Goal: Task Accomplishment & Management: Use online tool/utility

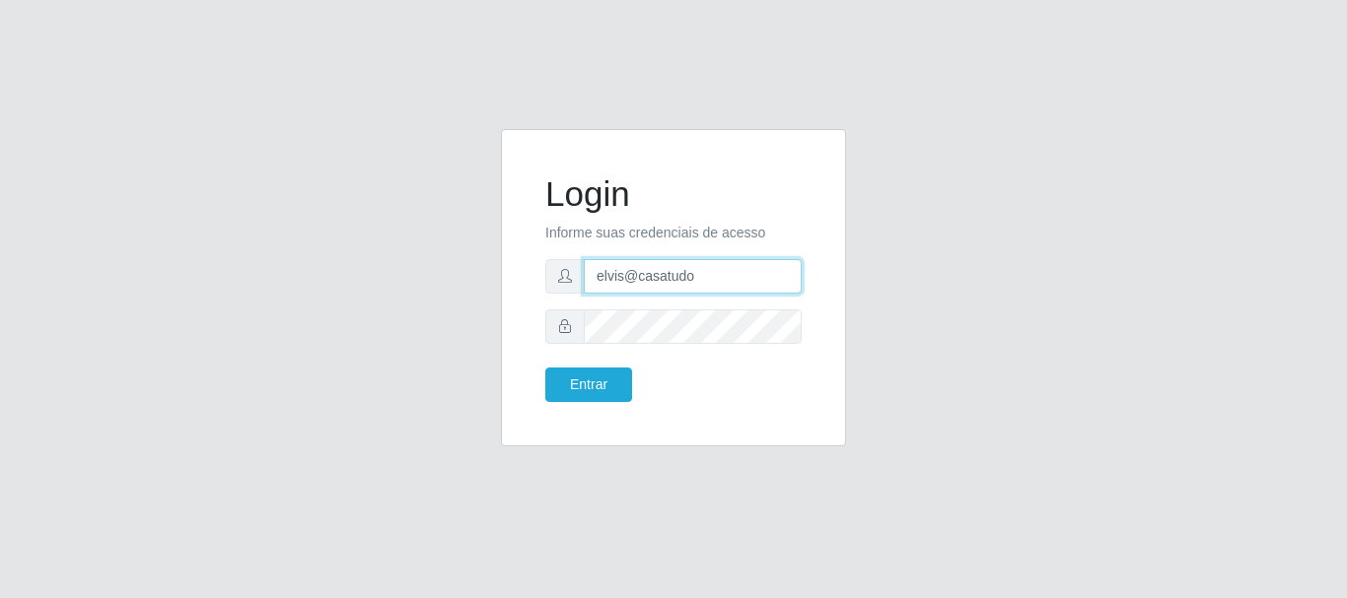
click at [717, 284] on input "elvis@casatudo" at bounding box center [693, 276] width 218 height 35
type input "[EMAIL_ADDRESS][DOMAIN_NAME]"
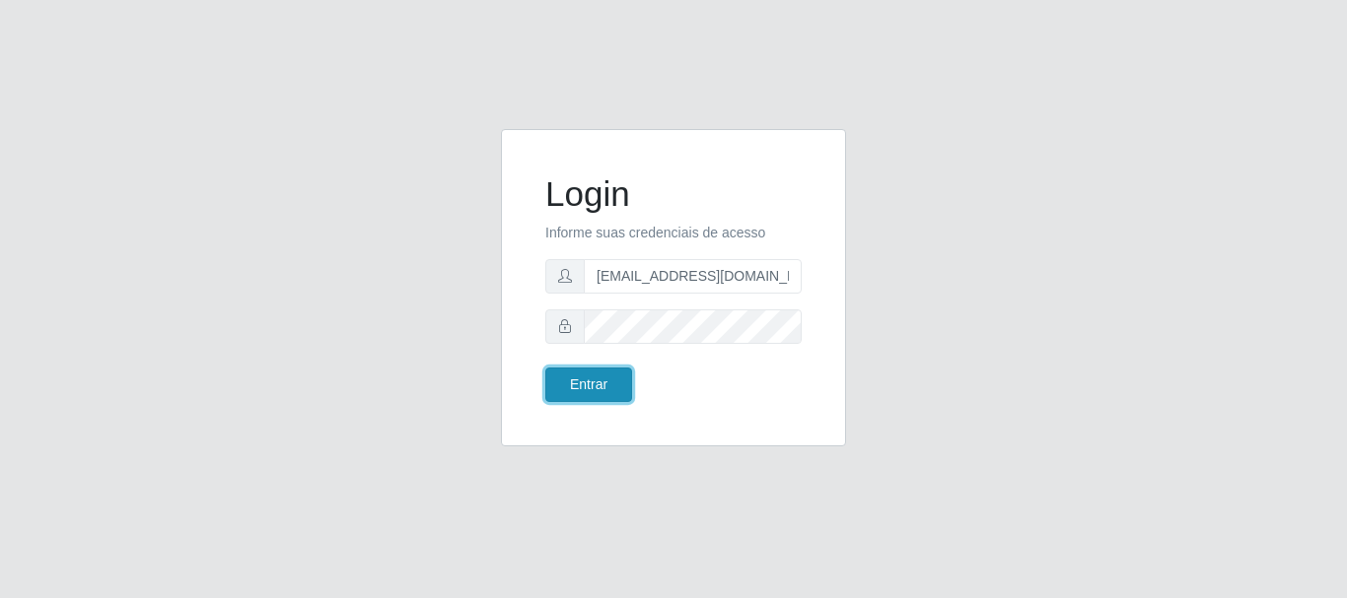
click at [598, 382] on button "Entrar" at bounding box center [588, 385] width 87 height 35
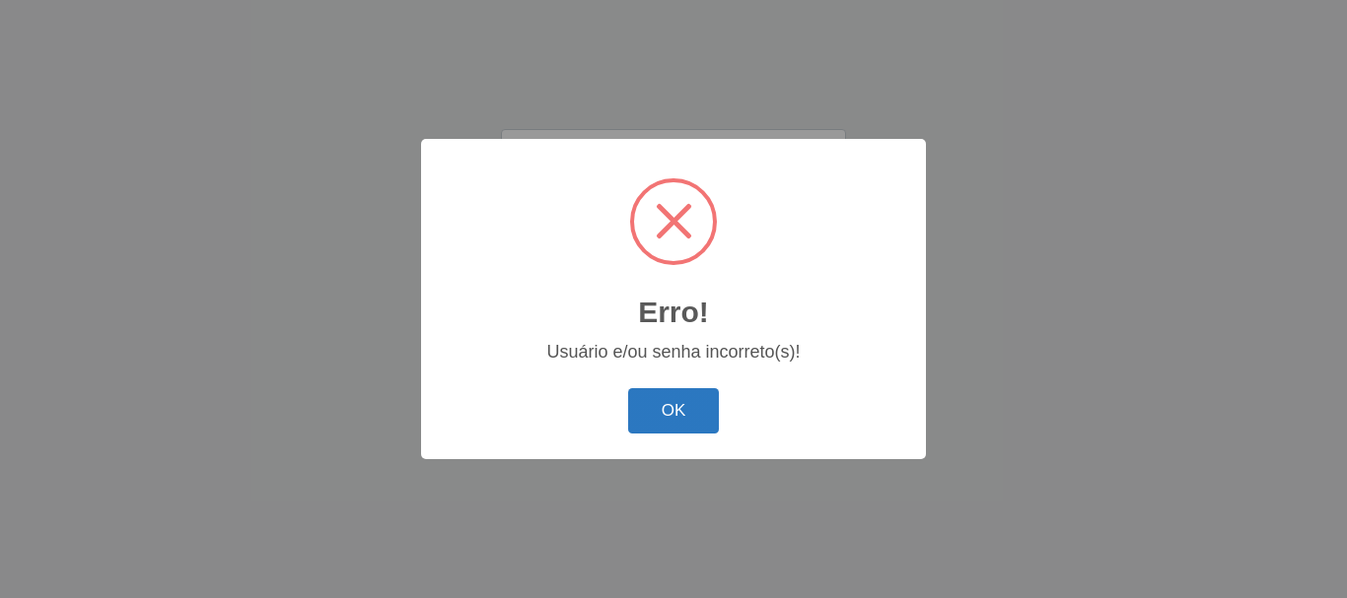
click at [661, 409] on button "OK" at bounding box center [674, 411] width 92 height 46
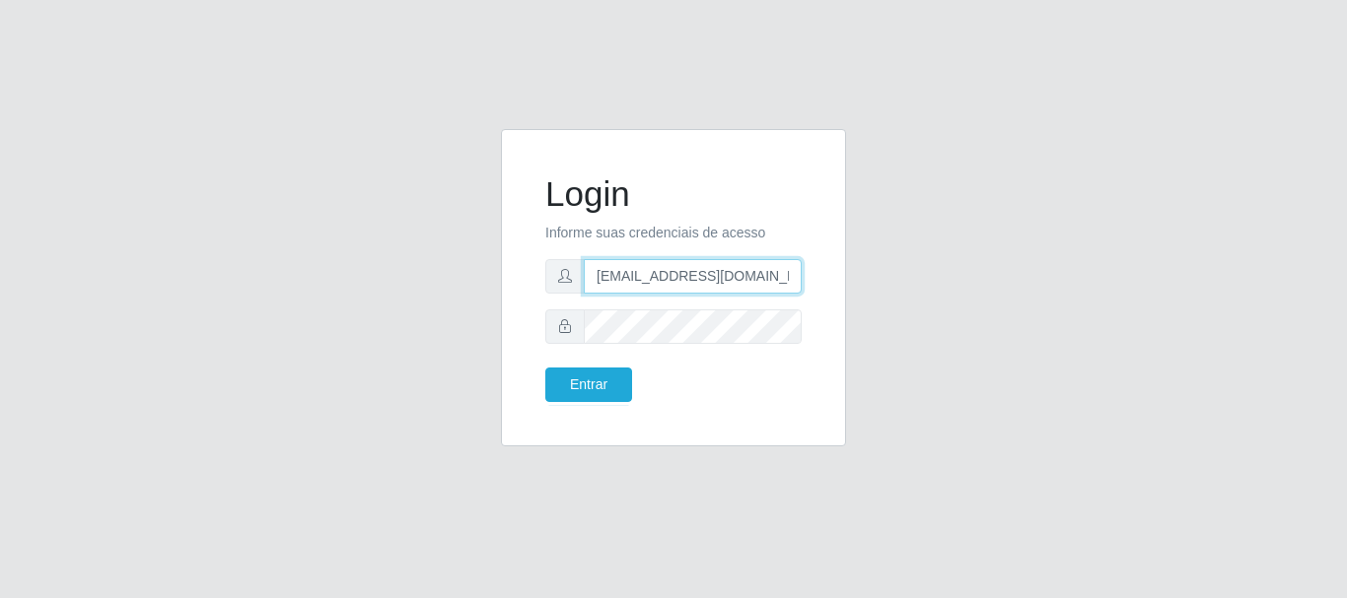
click at [715, 277] on input "br@casatudo.com.br" at bounding box center [693, 276] width 218 height 35
click at [944, 325] on div "Login Informe suas credenciais de acesso br@casatudo.com.br Entrar" at bounding box center [673, 299] width 1124 height 341
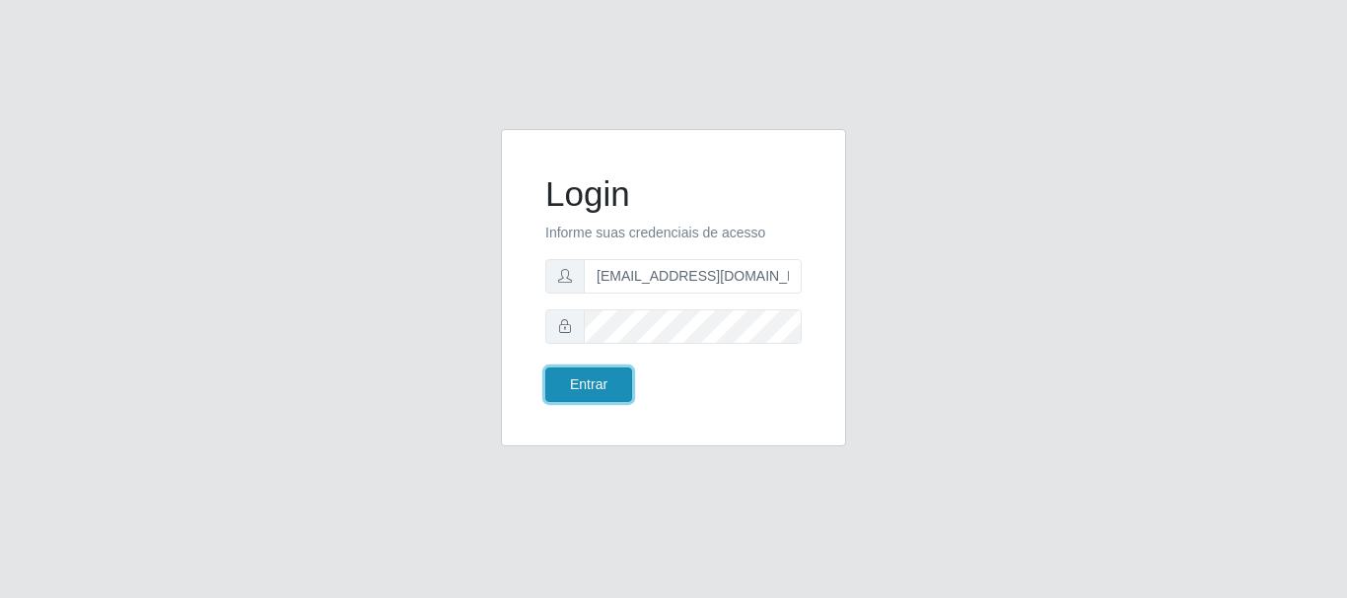
click at [561, 384] on button "Entrar" at bounding box center [588, 385] width 87 height 35
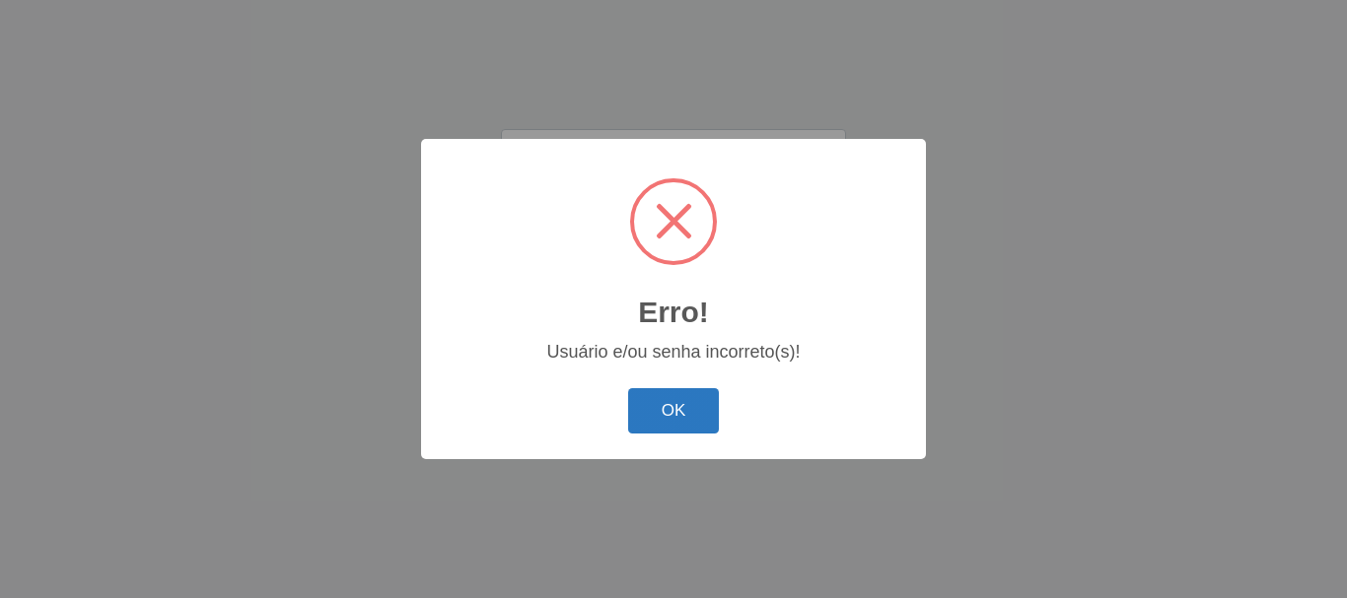
click at [667, 407] on button "OK" at bounding box center [674, 411] width 92 height 46
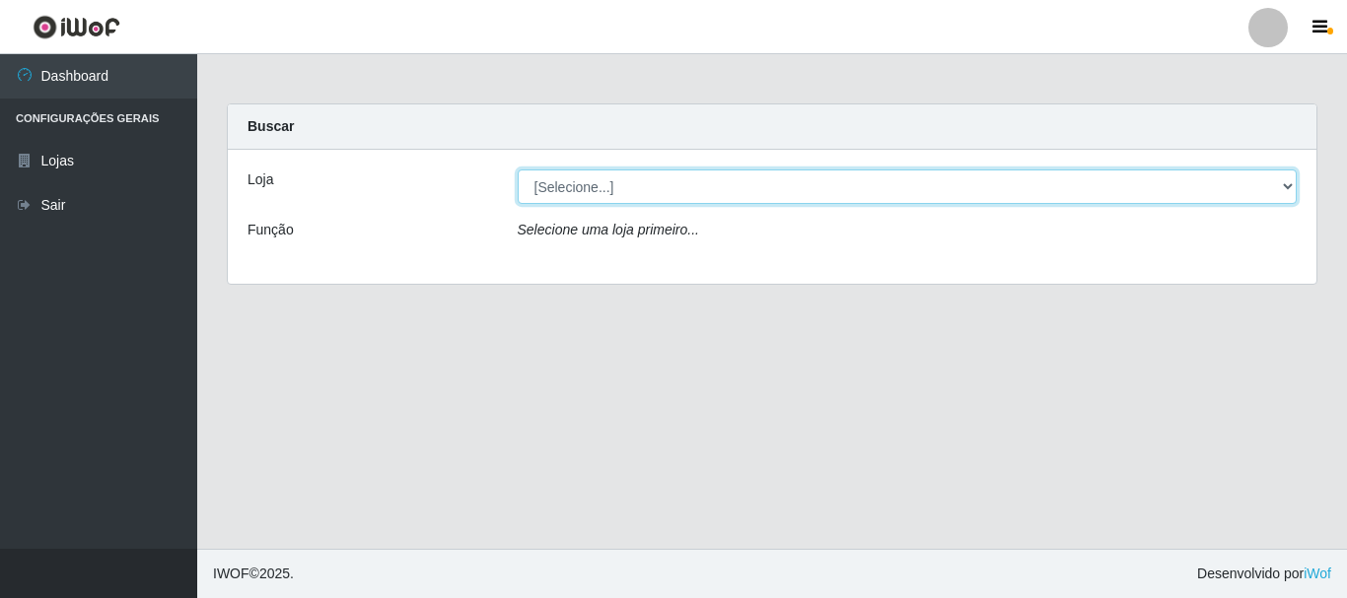
click at [1284, 187] on select "[Selecione...] Casatudo BR" at bounding box center [908, 187] width 780 height 35
select select "197"
click at [518, 170] on select "[Selecione...] Casatudo BR" at bounding box center [908, 187] width 780 height 35
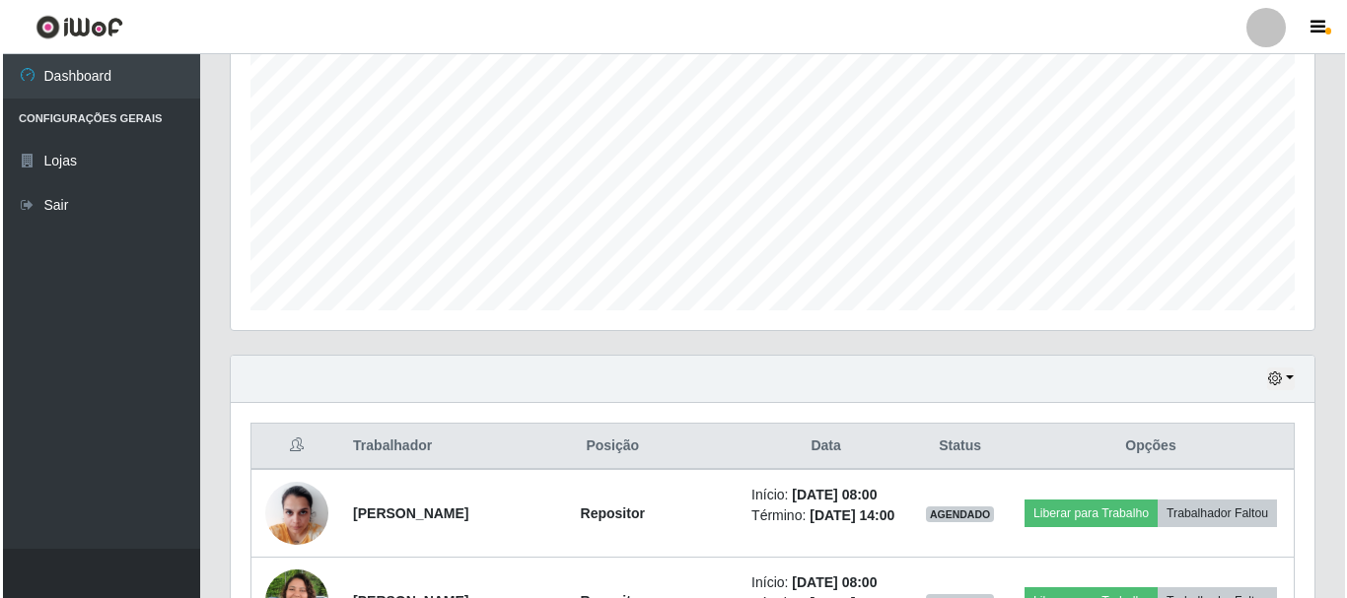
scroll to position [711, 0]
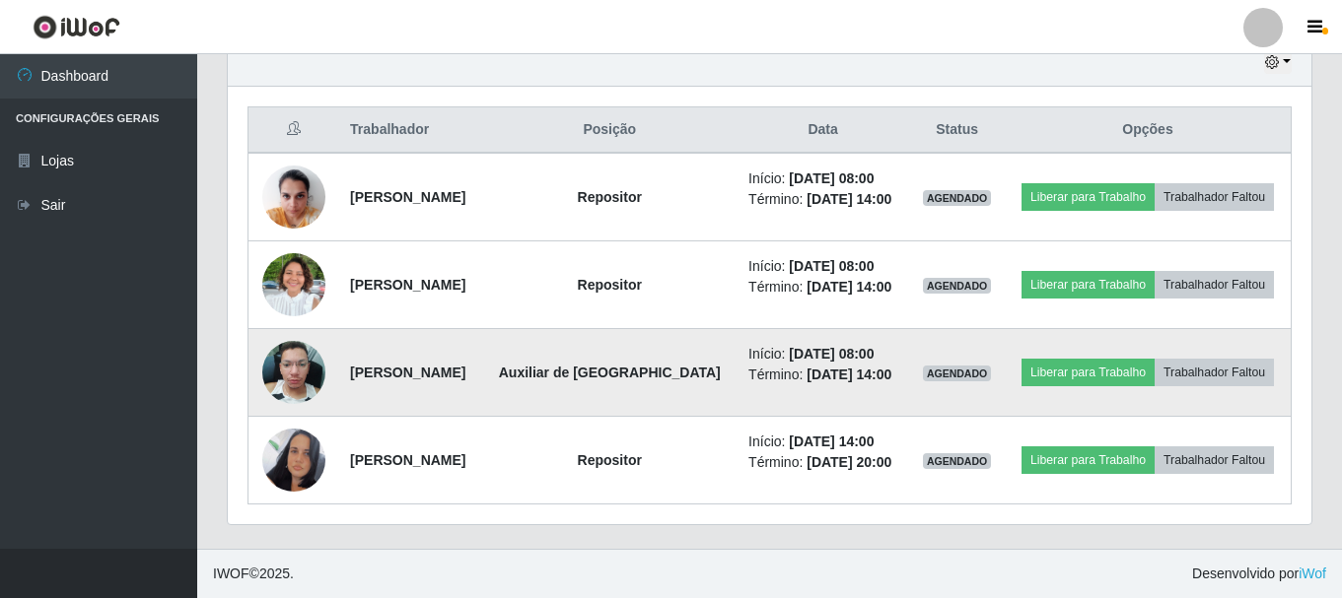
click at [280, 364] on img at bounding box center [293, 372] width 63 height 84
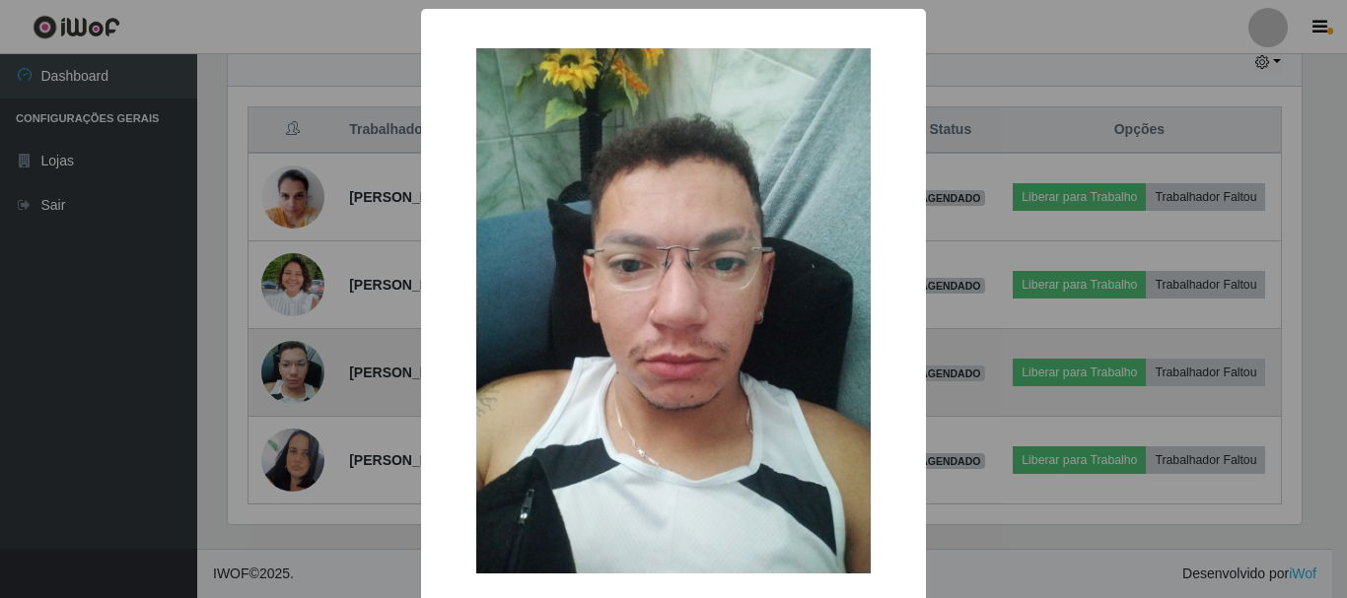
click at [280, 364] on div "× OK Cancel" at bounding box center [673, 299] width 1347 height 598
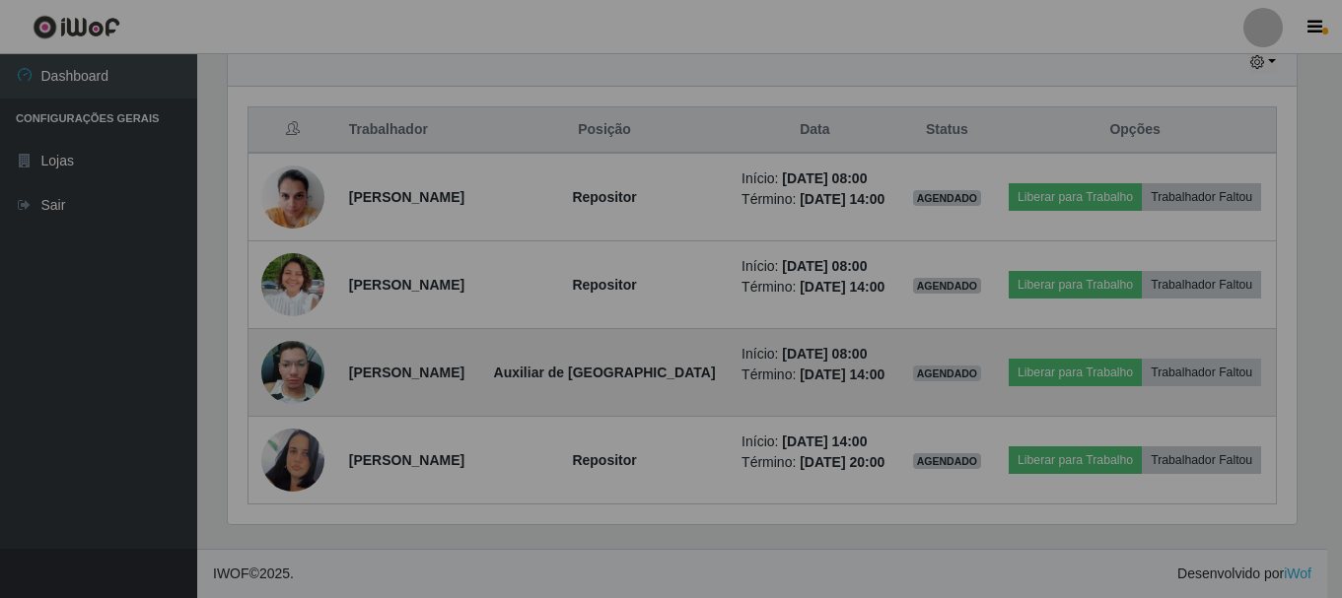
scroll to position [409, 1084]
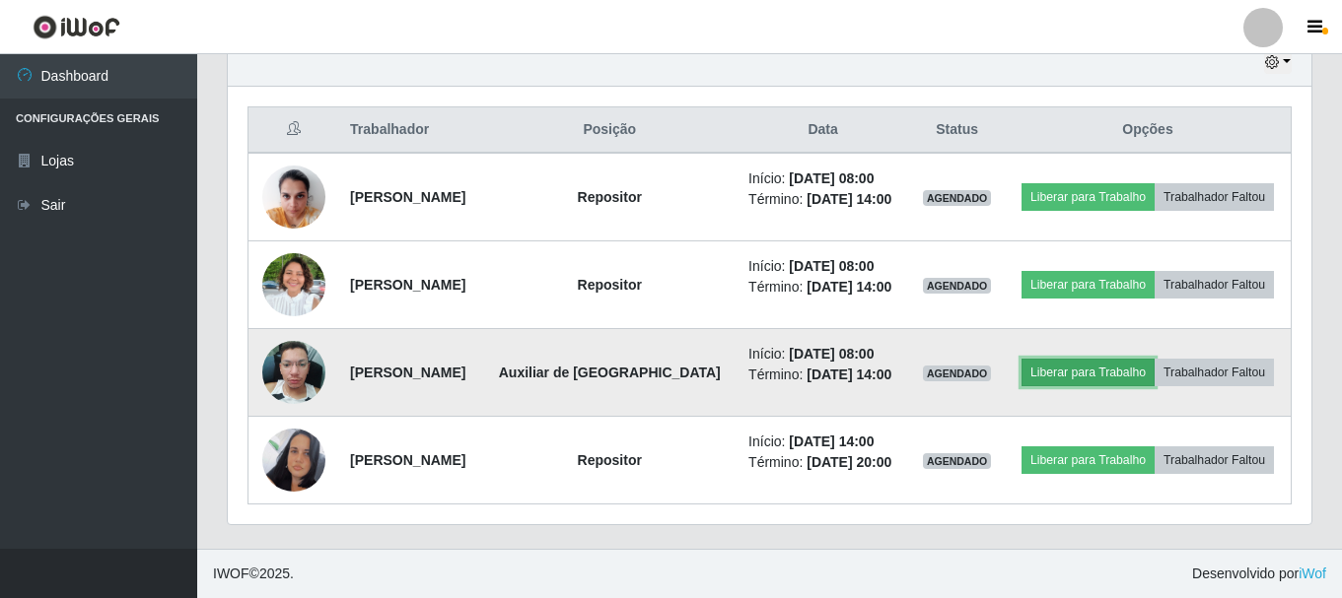
click at [1111, 367] on button "Liberar para Trabalho" at bounding box center [1087, 373] width 133 height 28
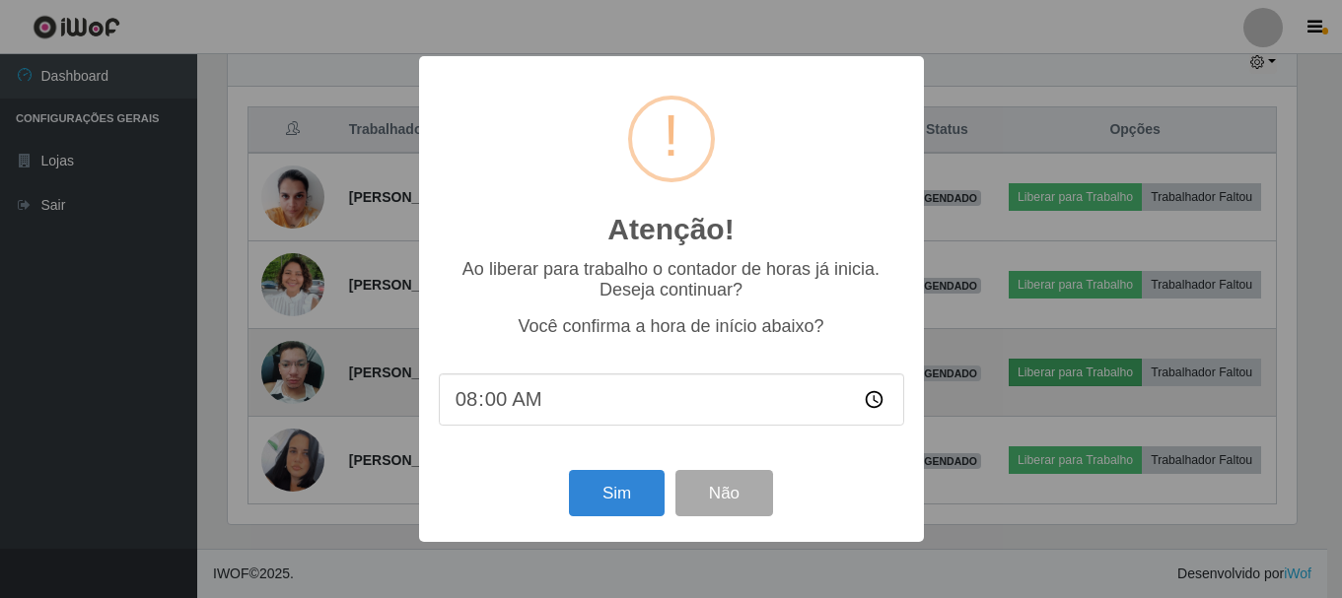
scroll to position [409, 1074]
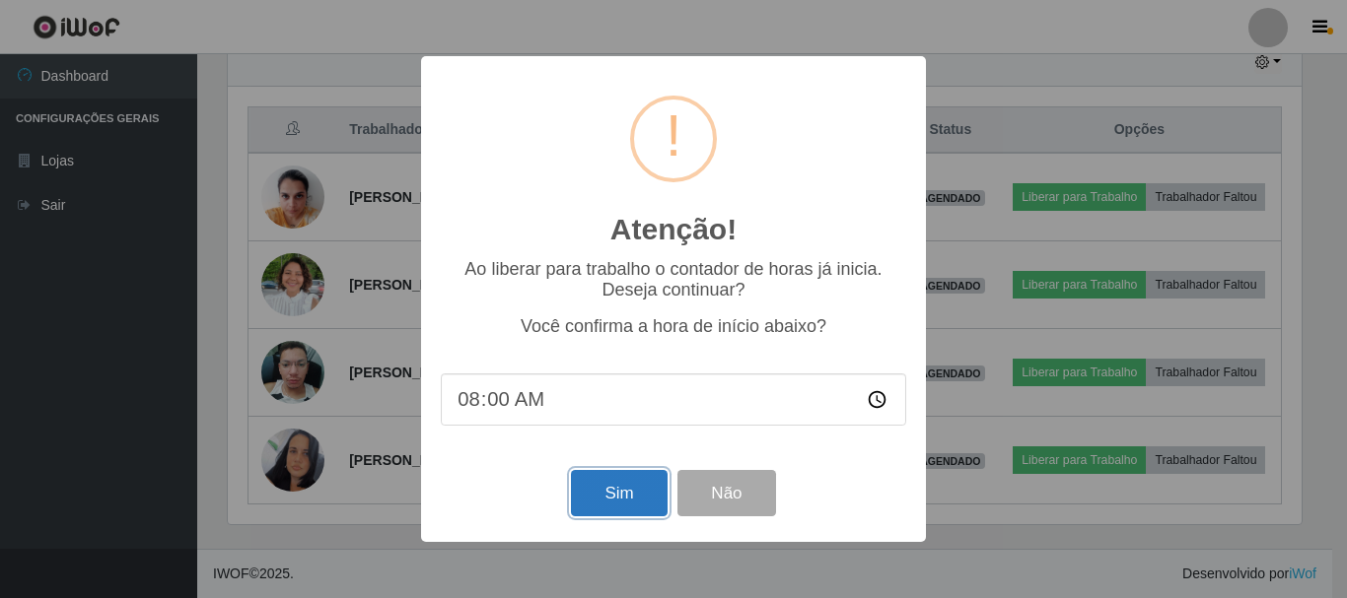
click at [631, 499] on button "Sim" at bounding box center [619, 493] width 96 height 46
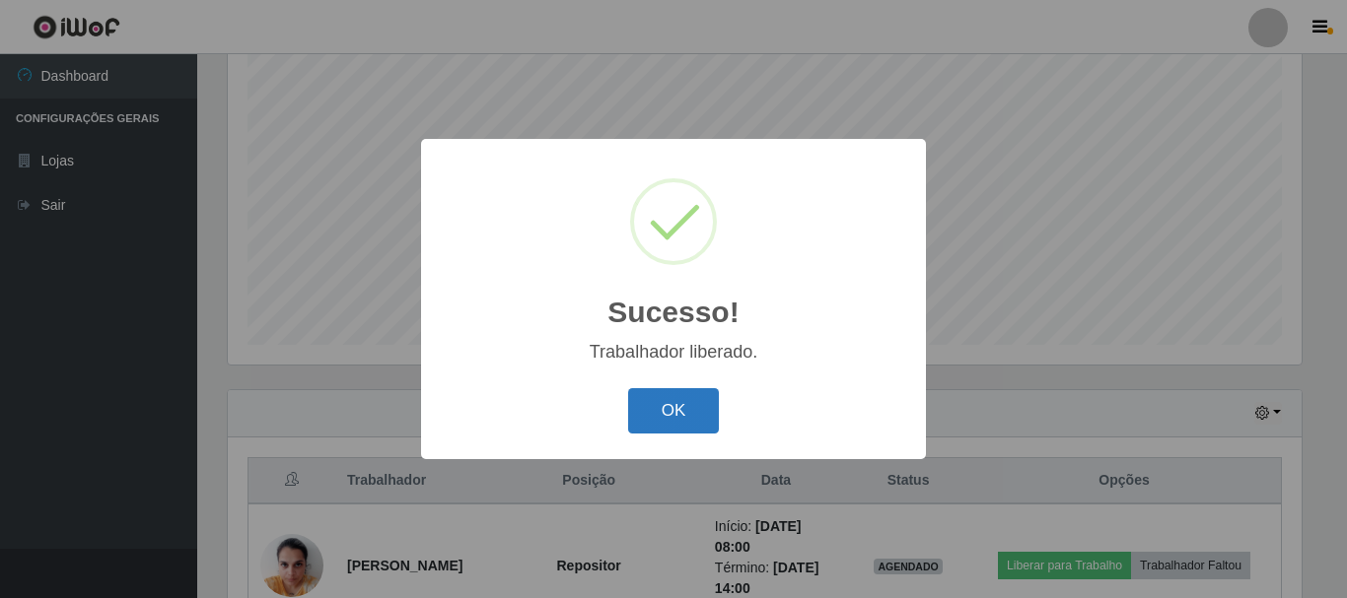
click at [652, 418] on button "OK" at bounding box center [674, 411] width 92 height 46
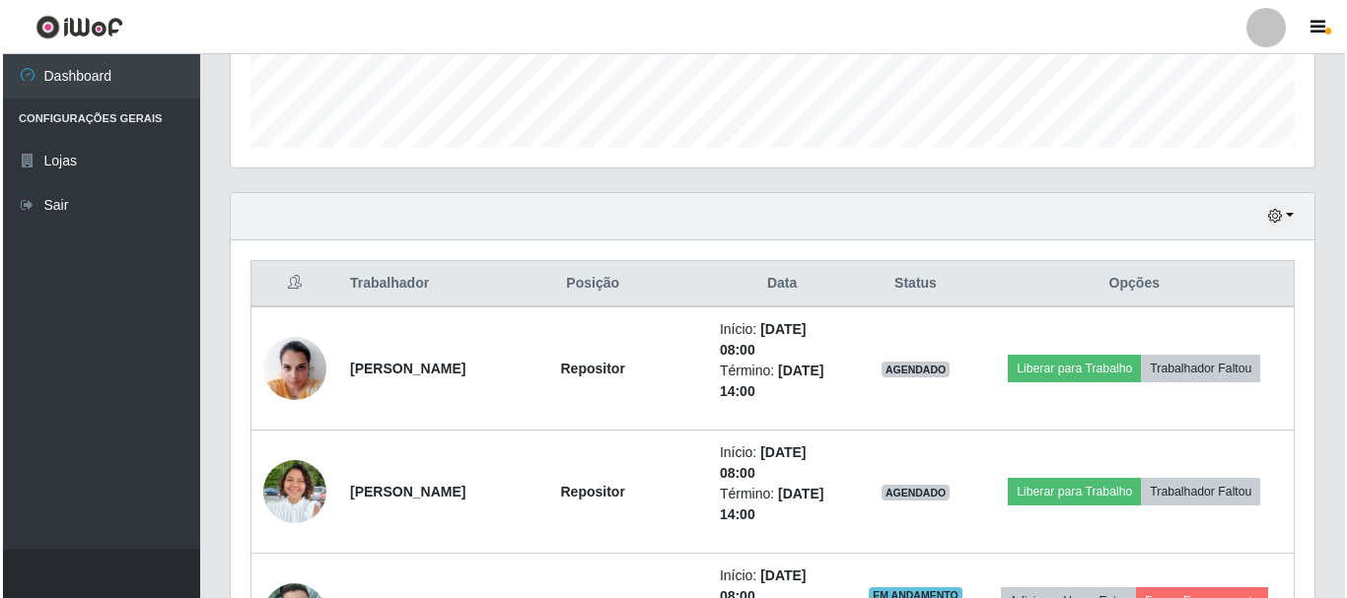
scroll to position [656, 0]
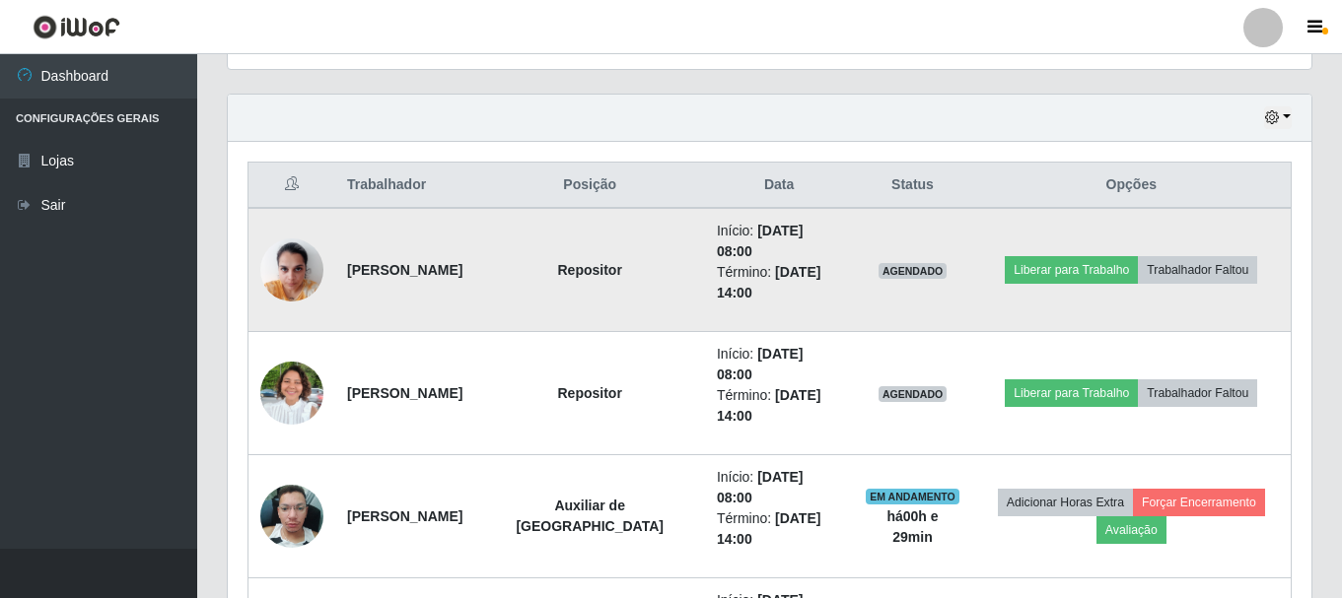
click at [276, 265] on img at bounding box center [291, 270] width 63 height 84
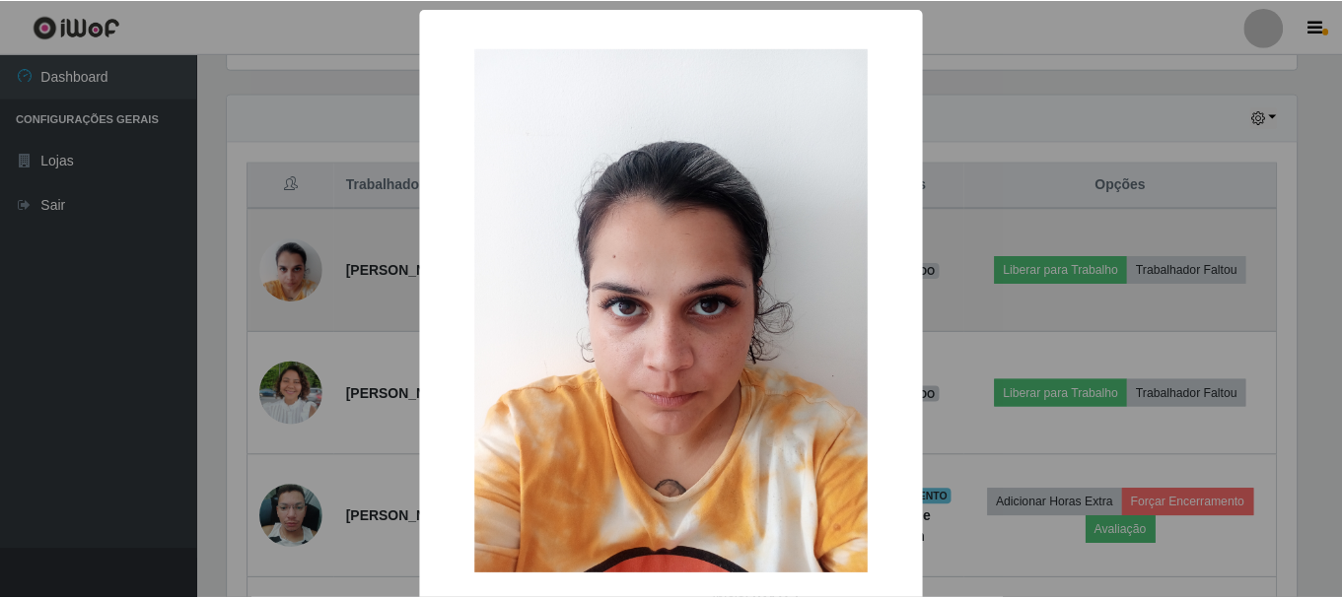
scroll to position [409, 1074]
click at [276, 265] on div "× OK Cancel" at bounding box center [673, 299] width 1347 height 598
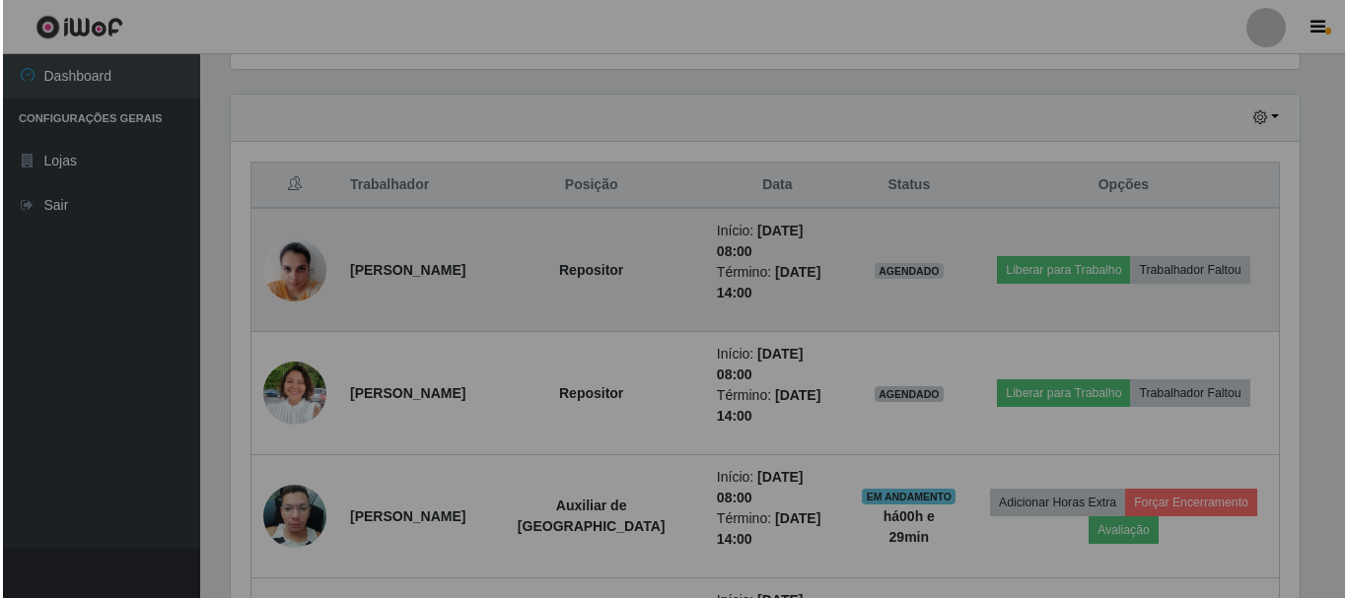
scroll to position [409, 1084]
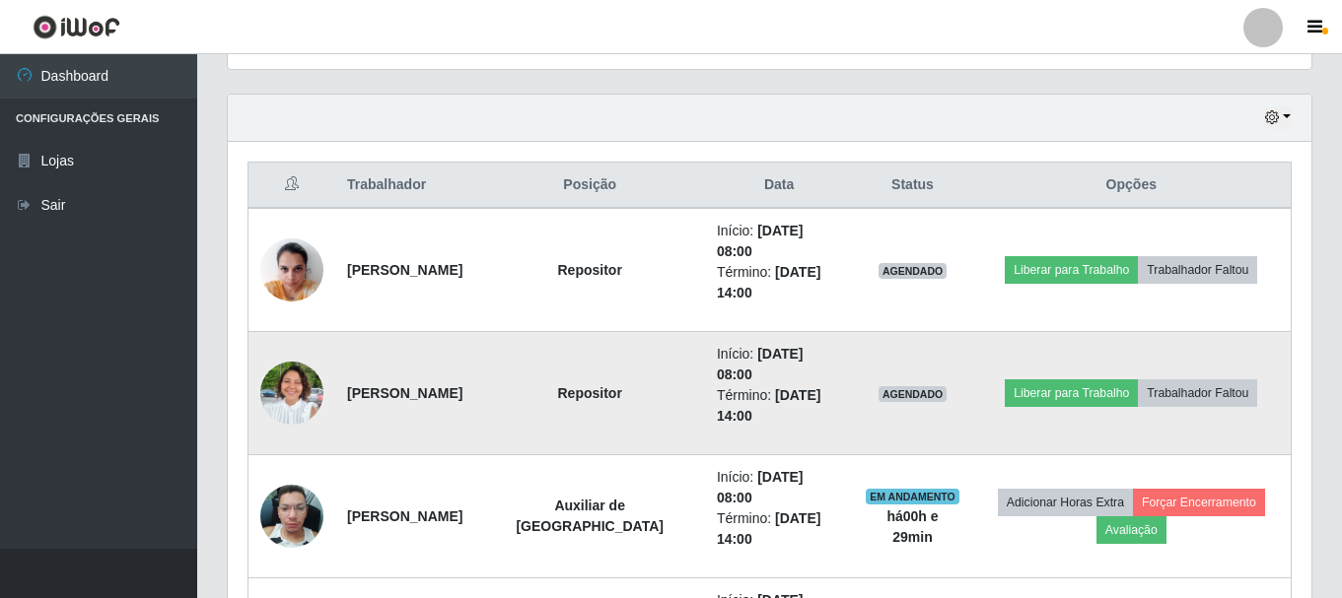
click at [297, 386] on img at bounding box center [291, 393] width 63 height 85
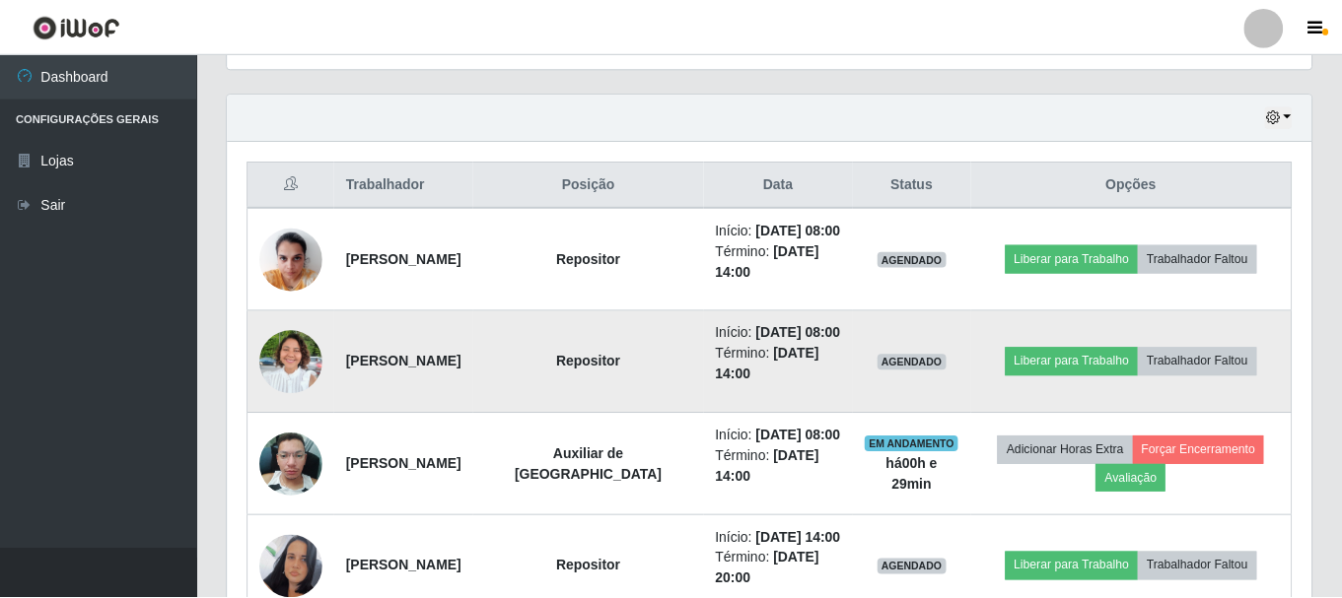
scroll to position [409, 1074]
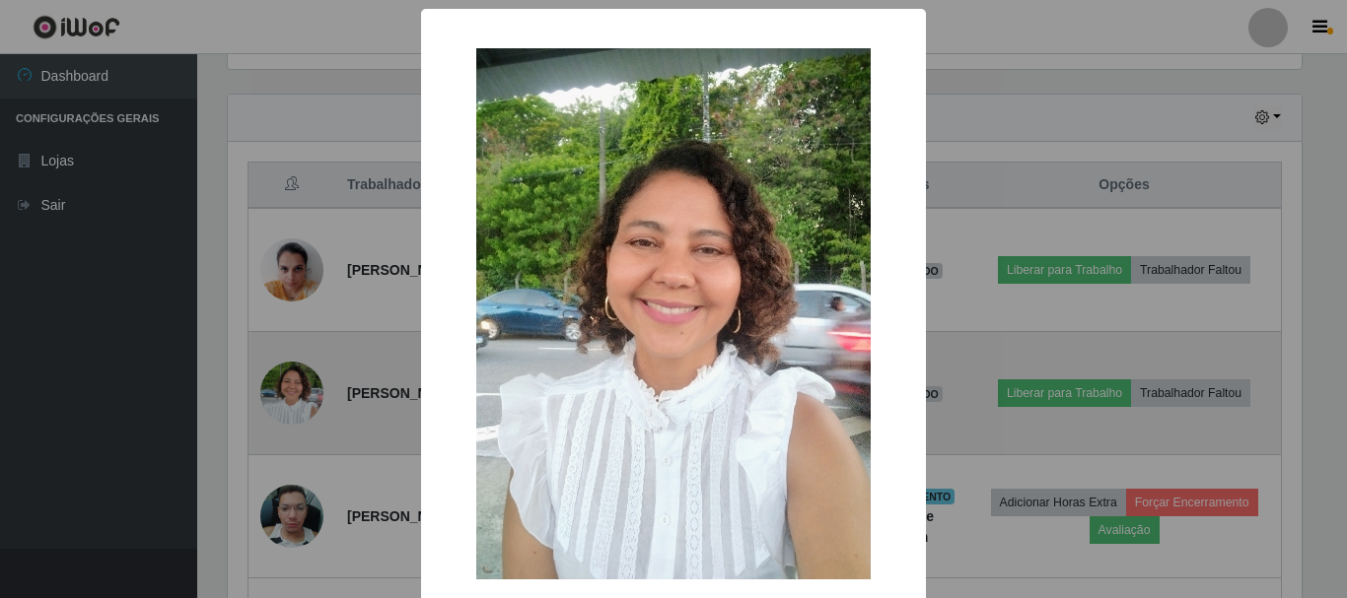
click at [297, 386] on div "× OK Cancel" at bounding box center [673, 299] width 1347 height 598
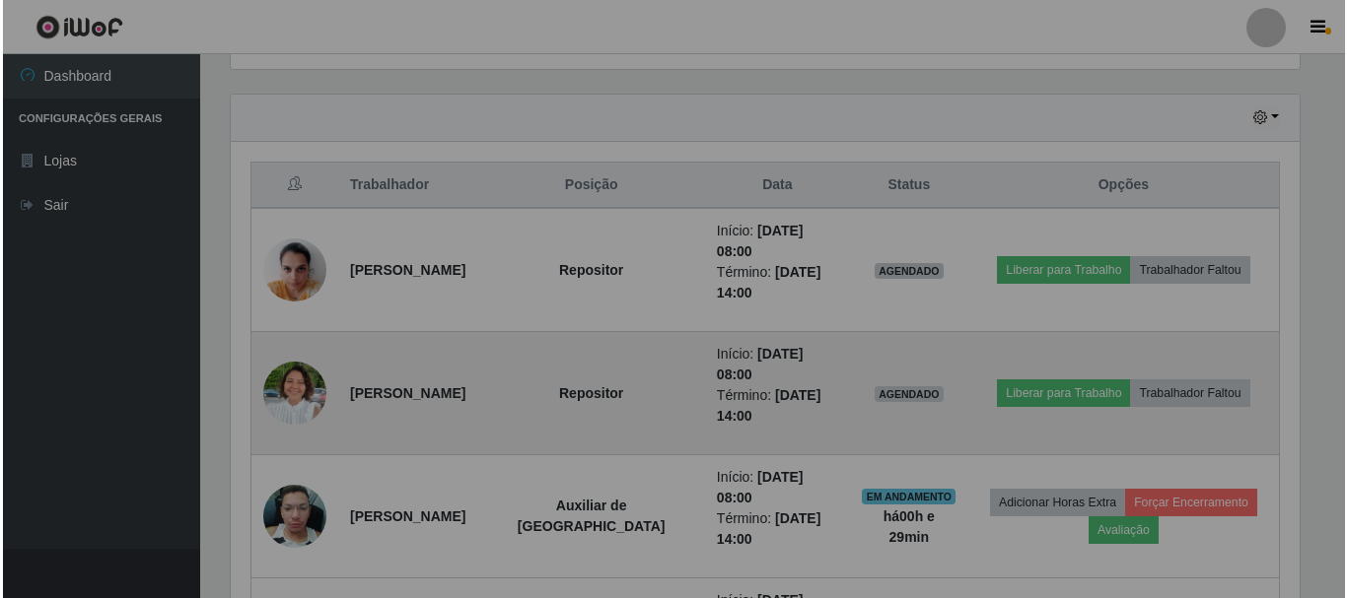
scroll to position [409, 1084]
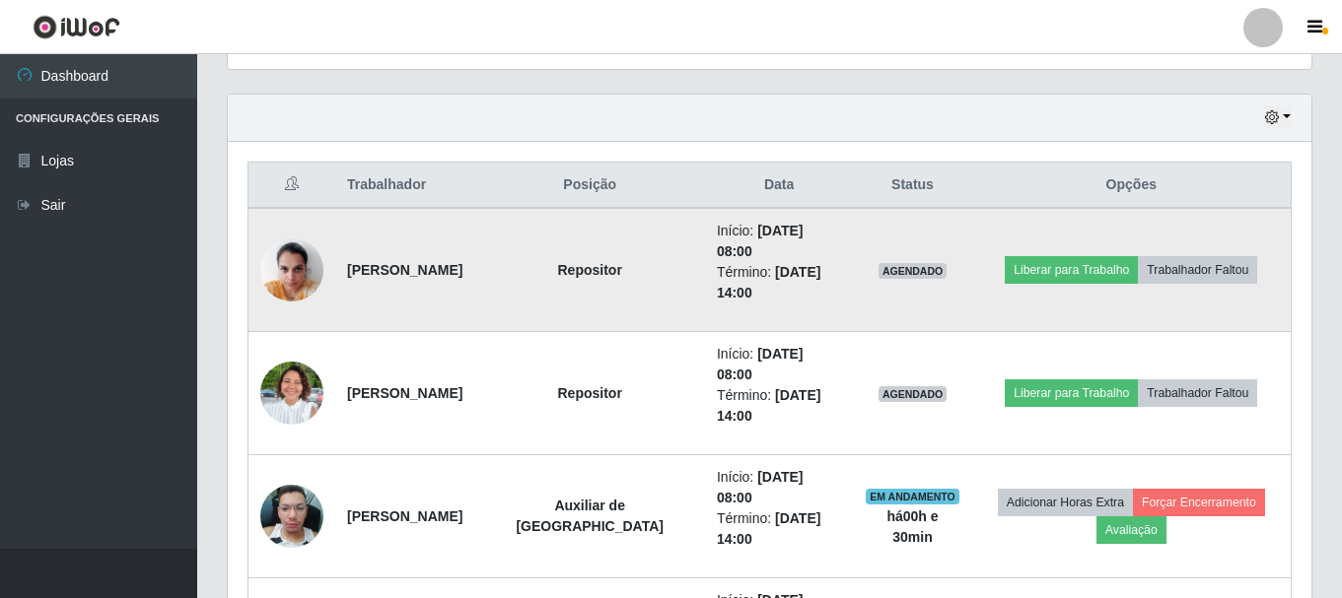
click at [292, 273] on img at bounding box center [291, 270] width 63 height 84
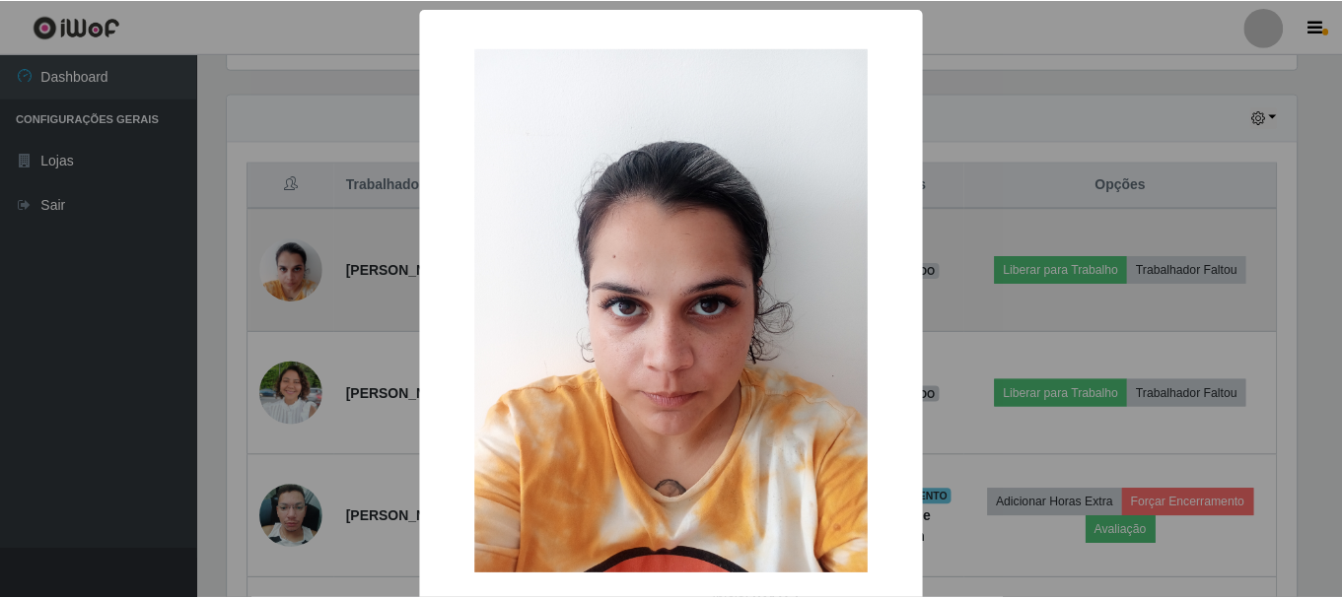
scroll to position [409, 1074]
click at [292, 273] on div "× OK Cancel" at bounding box center [673, 299] width 1347 height 598
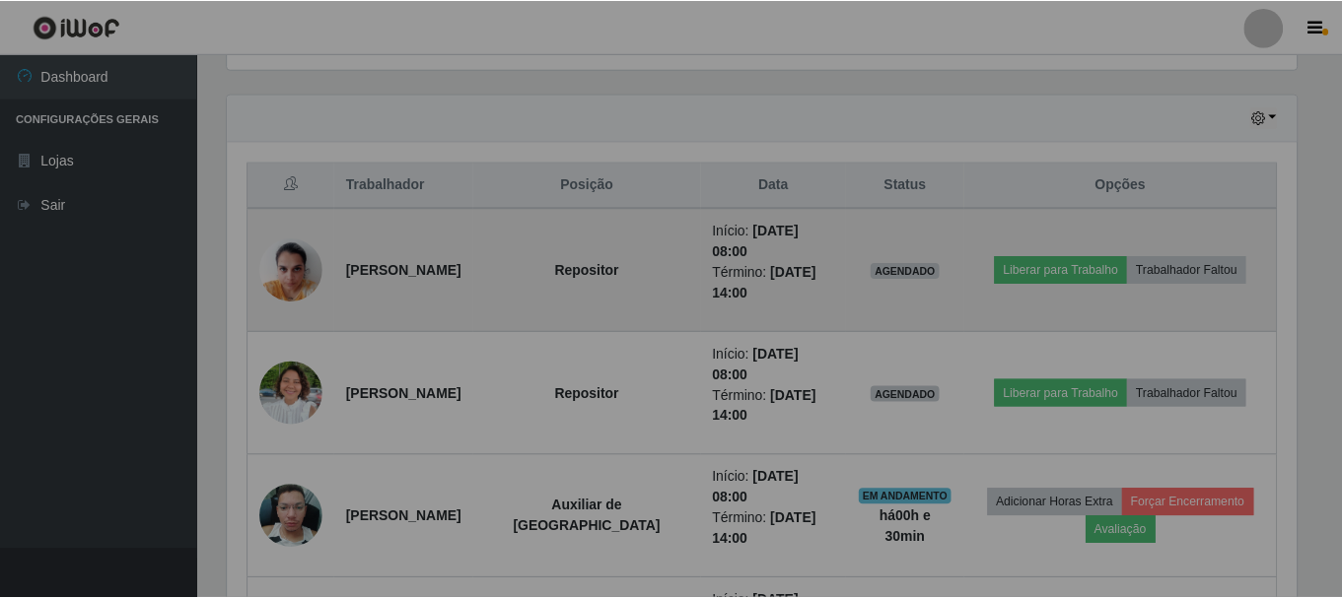
scroll to position [409, 1084]
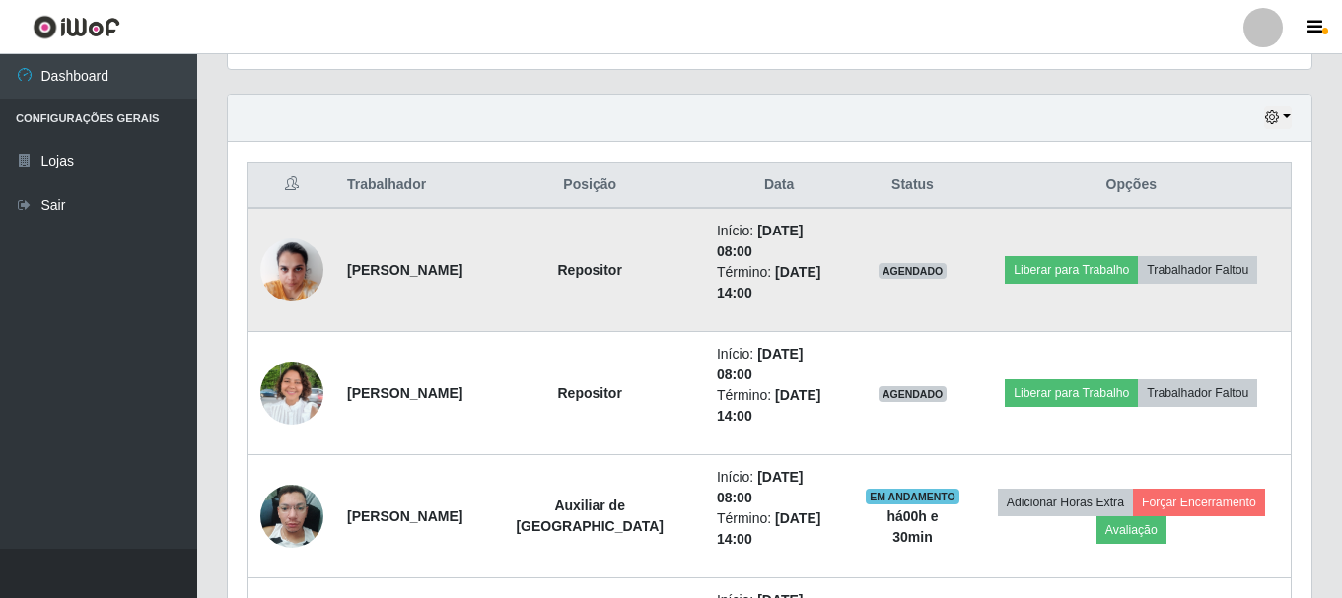
click at [292, 274] on img at bounding box center [291, 270] width 63 height 84
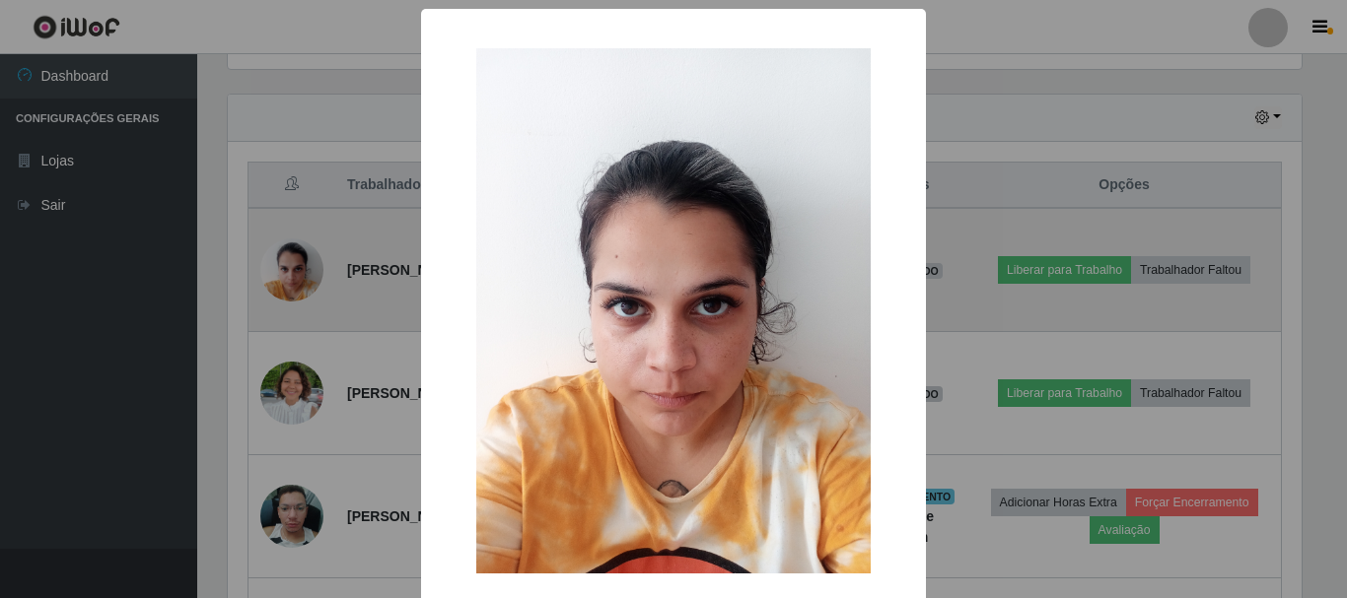
click at [292, 274] on div "× OK Cancel" at bounding box center [673, 299] width 1347 height 598
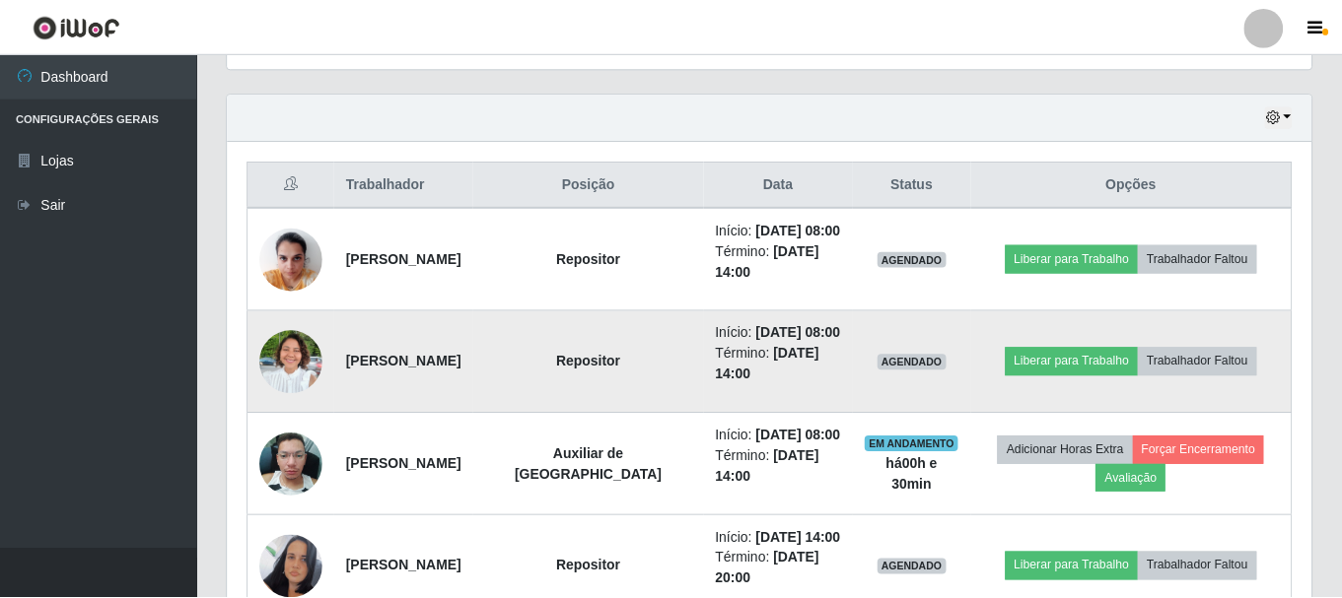
scroll to position [409, 1084]
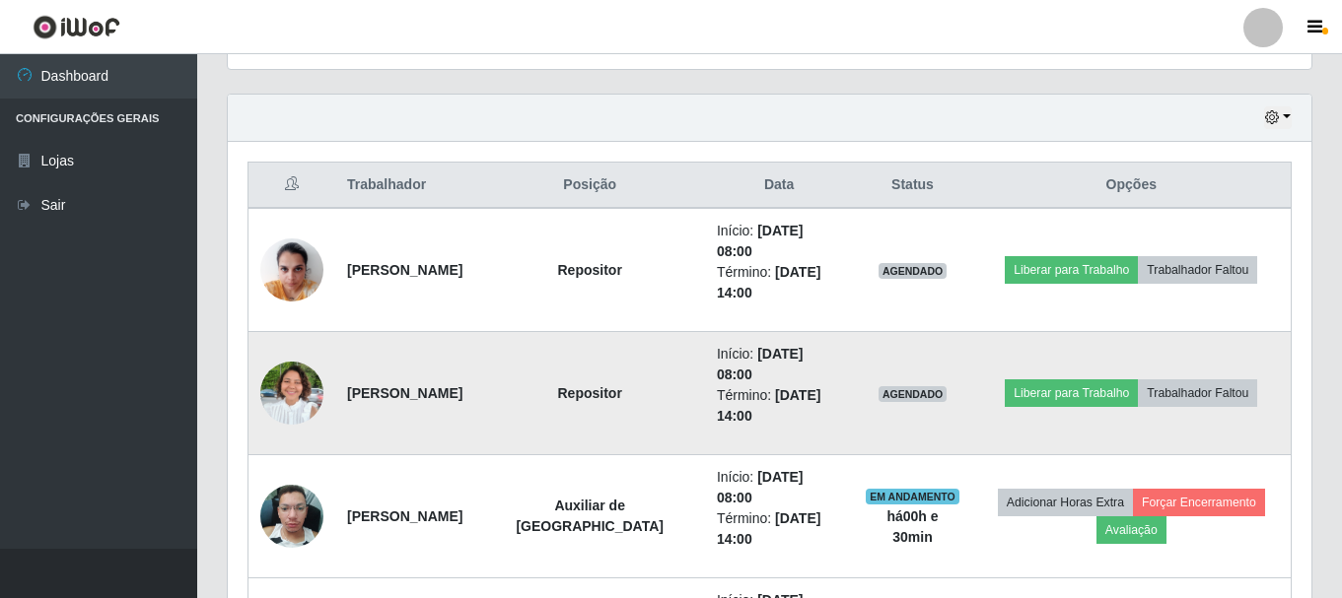
click at [283, 393] on img at bounding box center [291, 393] width 63 height 85
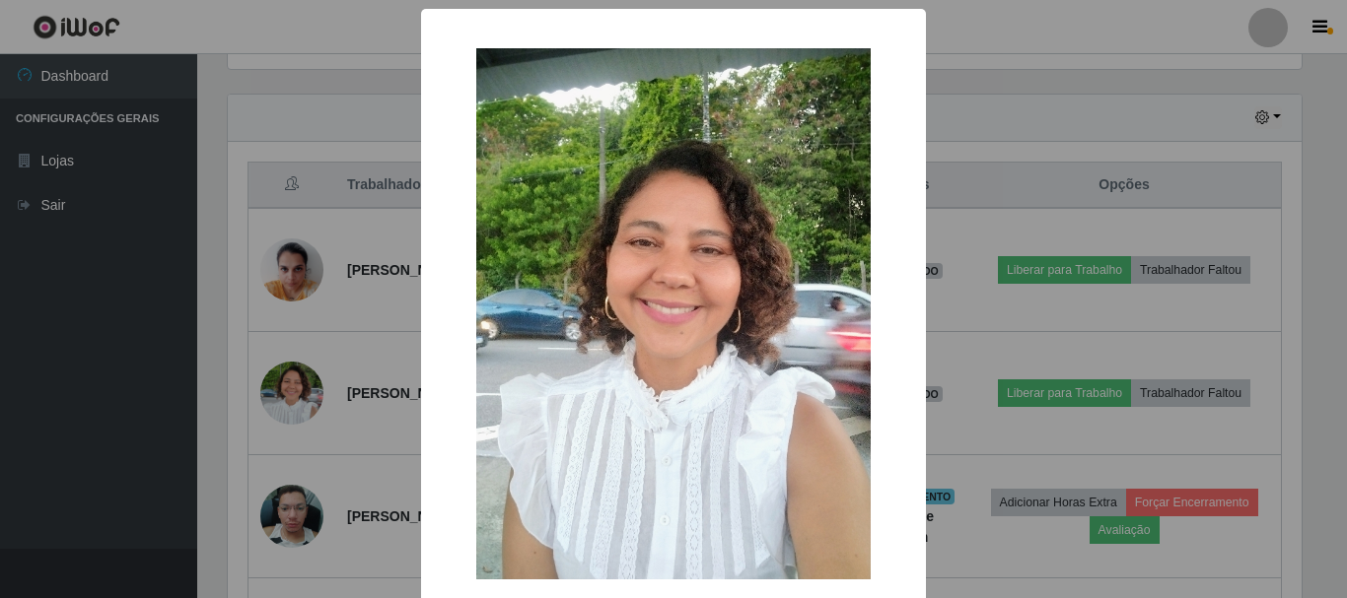
click at [282, 385] on div "× OK Cancel" at bounding box center [673, 299] width 1347 height 598
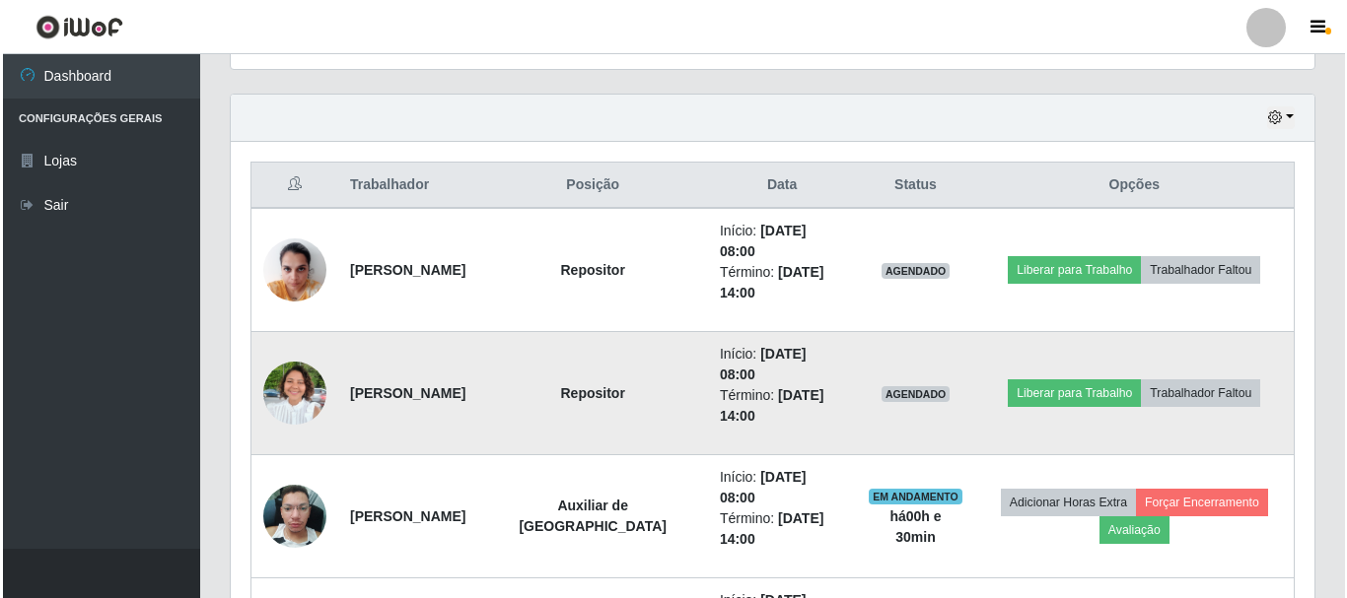
scroll to position [853, 0]
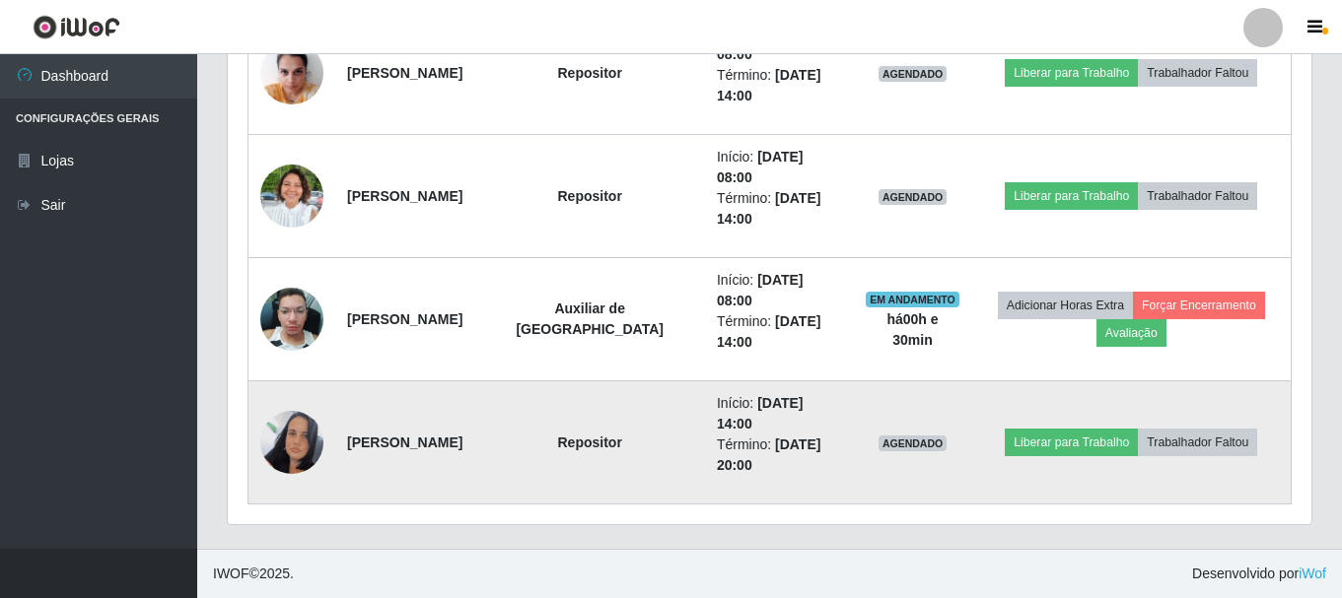
click at [295, 446] on img at bounding box center [291, 442] width 63 height 63
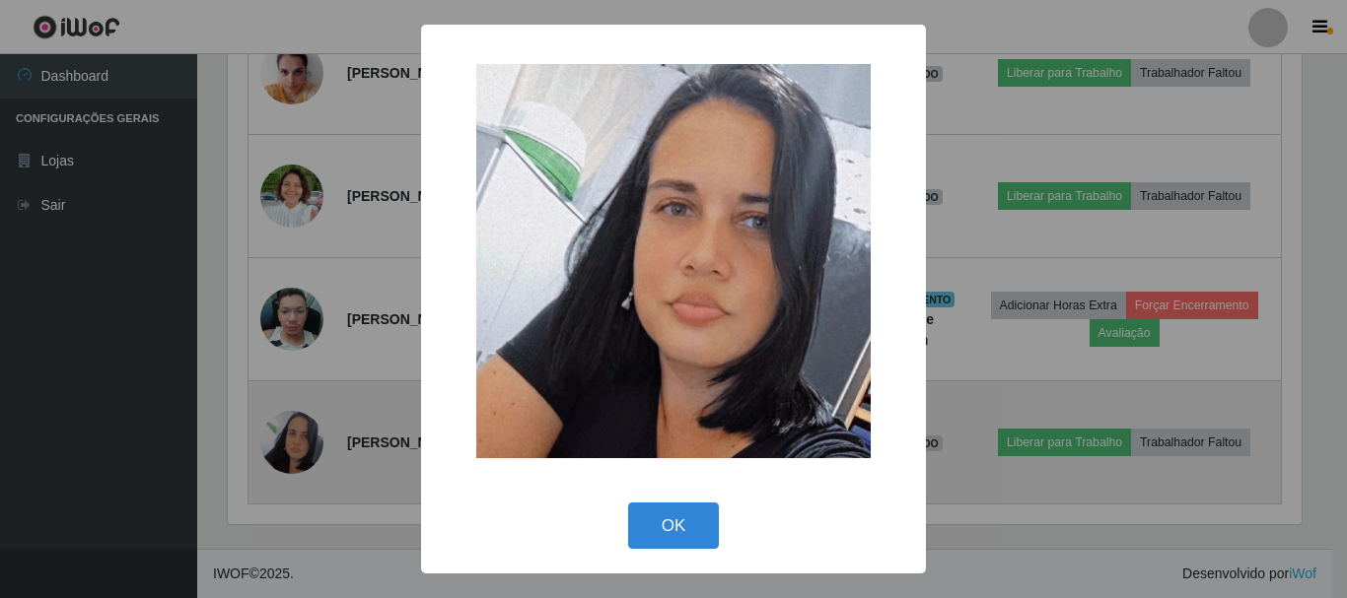
scroll to position [985576, 984911]
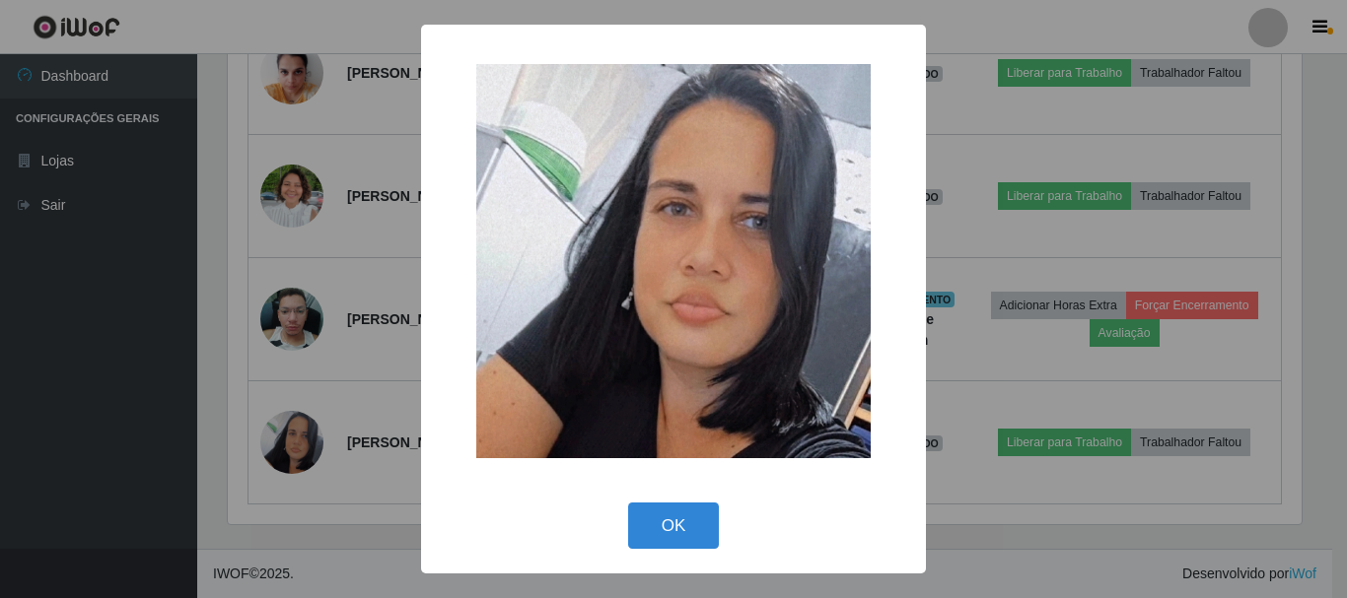
click at [277, 449] on div "× OK Cancel" at bounding box center [673, 299] width 1347 height 598
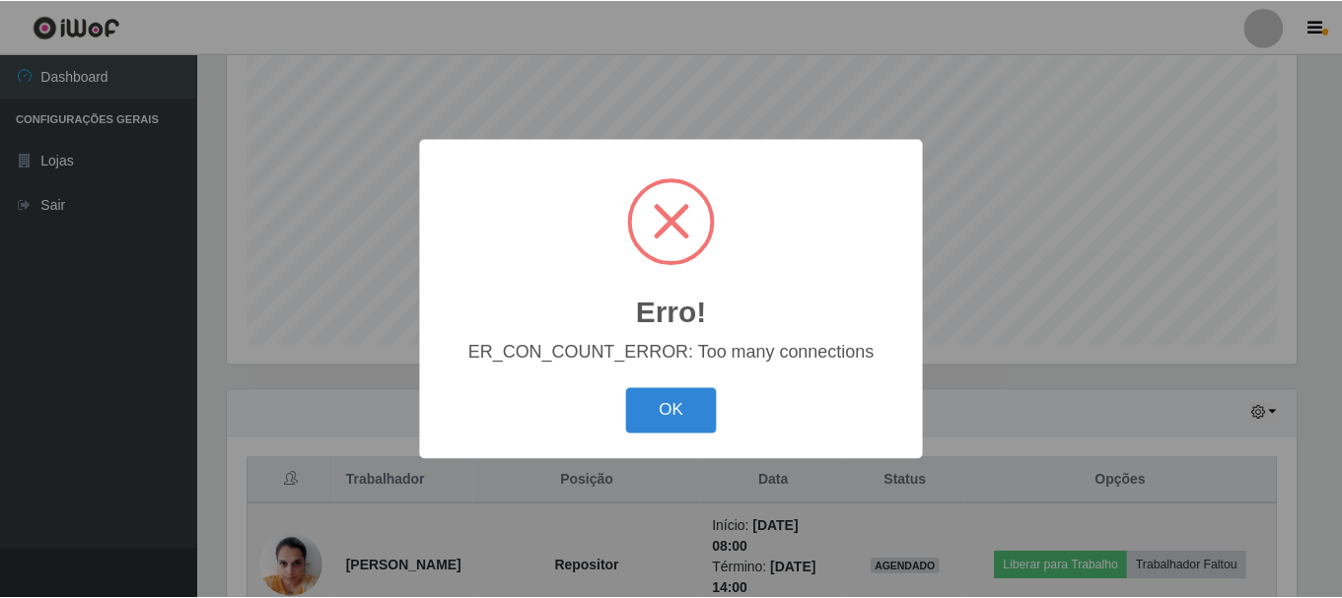
scroll to position [409, 1074]
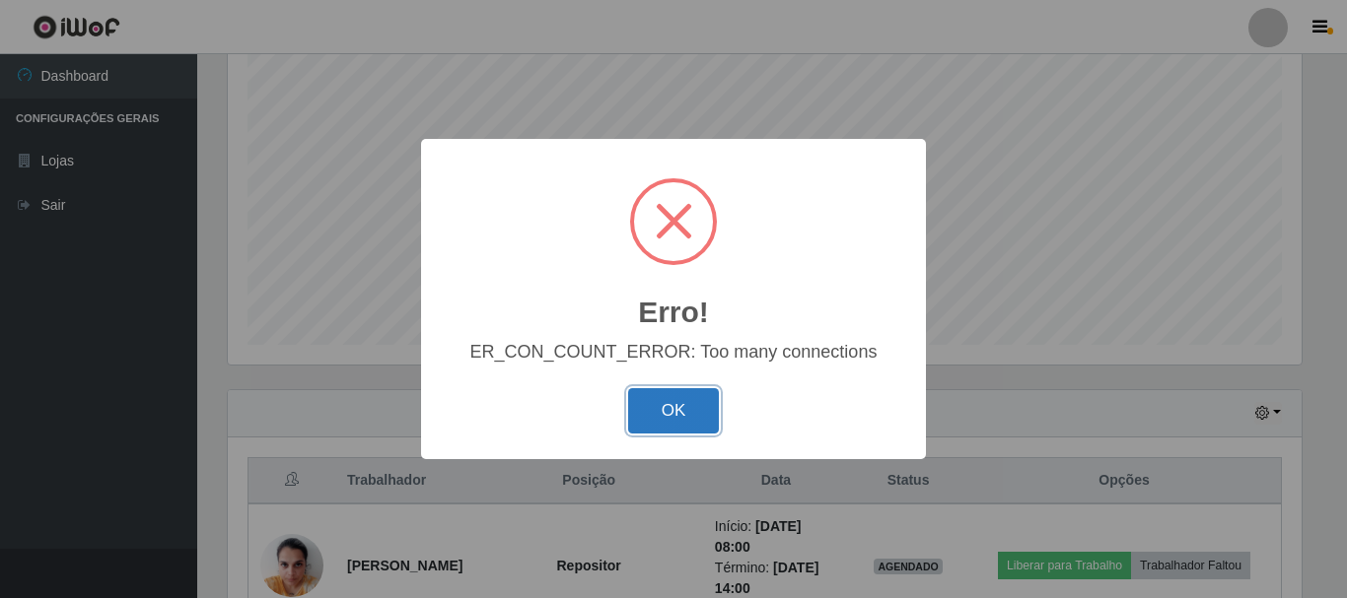
click at [669, 407] on button "OK" at bounding box center [674, 411] width 92 height 46
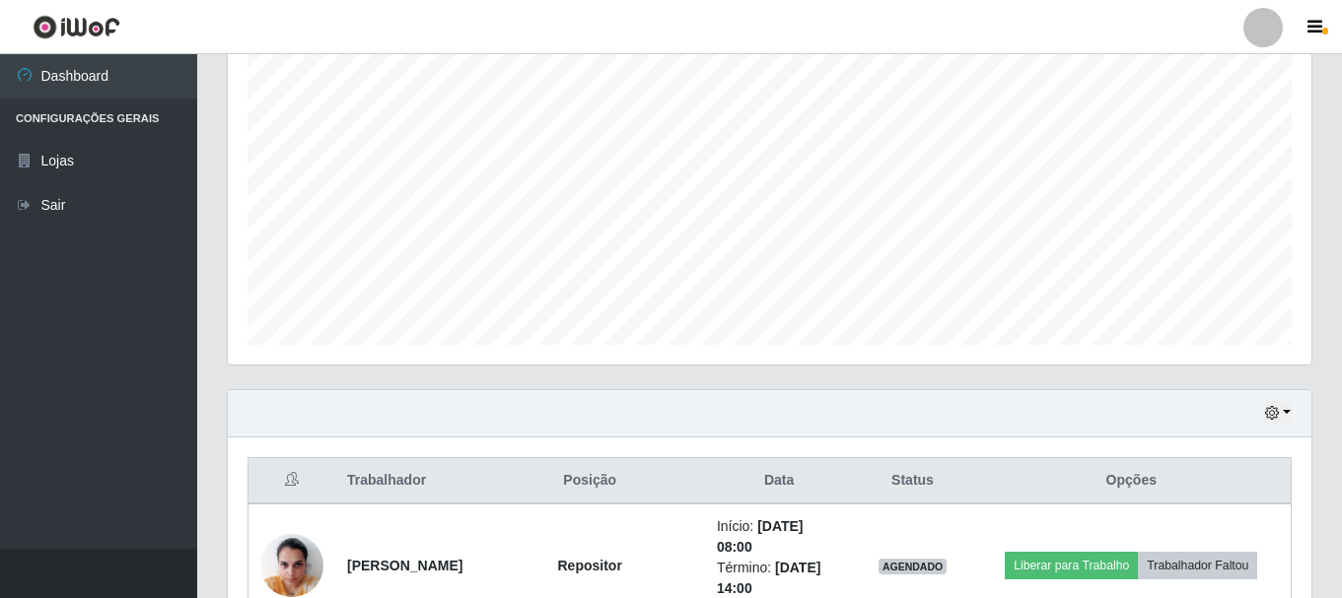
scroll to position [656, 0]
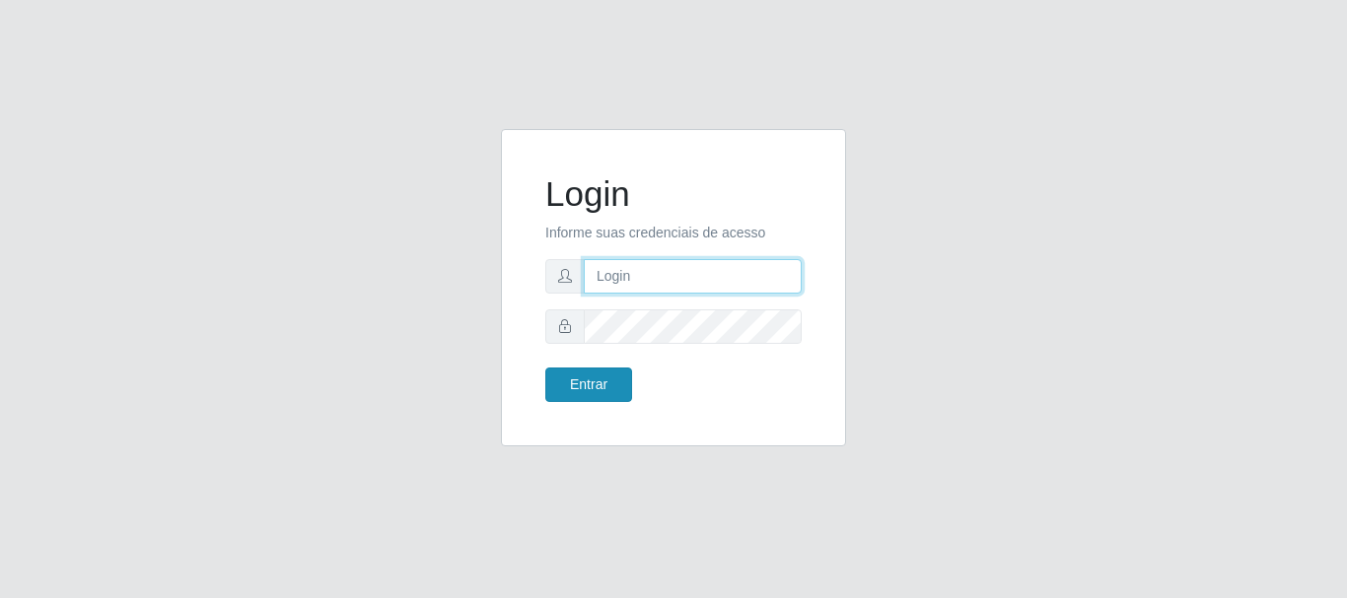
type input "elvis@casatudo"
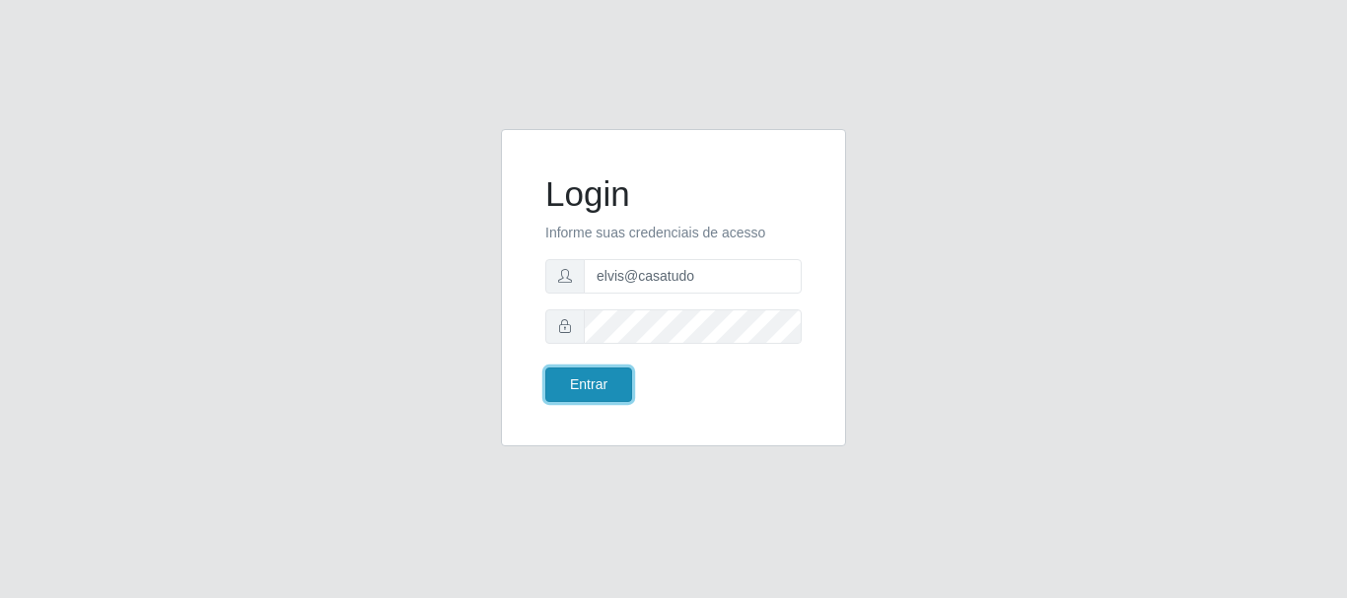
click at [586, 368] on button "Entrar" at bounding box center [588, 385] width 87 height 35
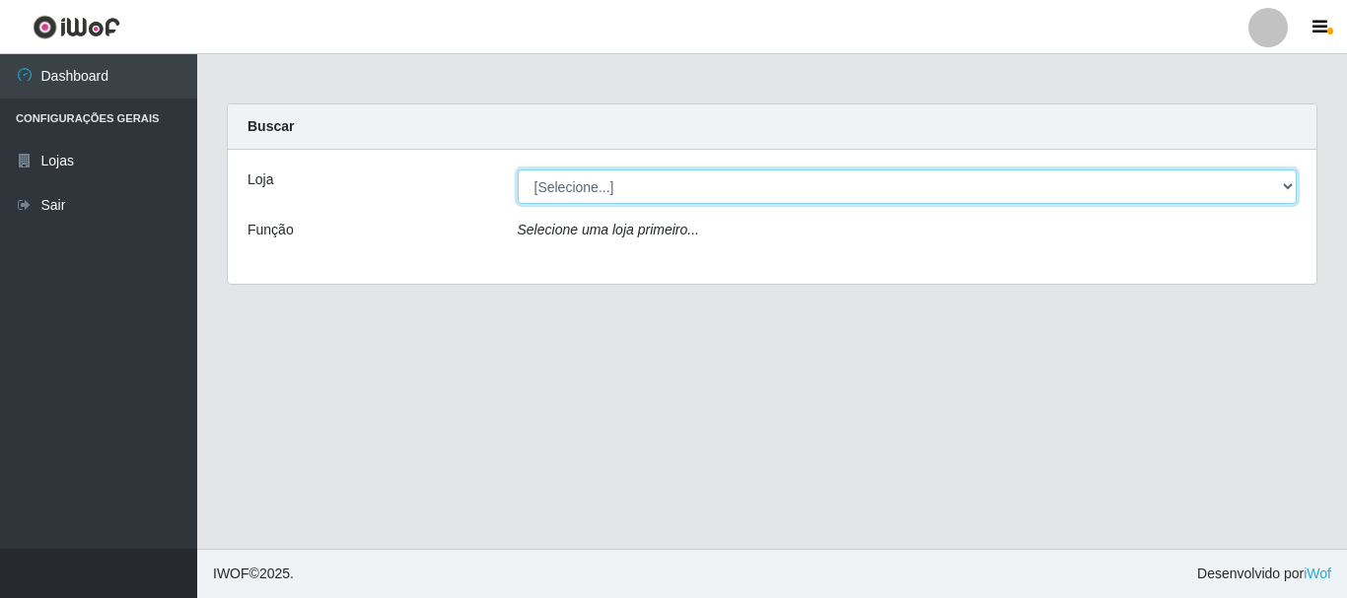
click at [1288, 183] on select "[Selecione...] Casatudo BR" at bounding box center [908, 187] width 780 height 35
select select "197"
click at [518, 170] on select "[Selecione...] Casatudo BR" at bounding box center [908, 187] width 780 height 35
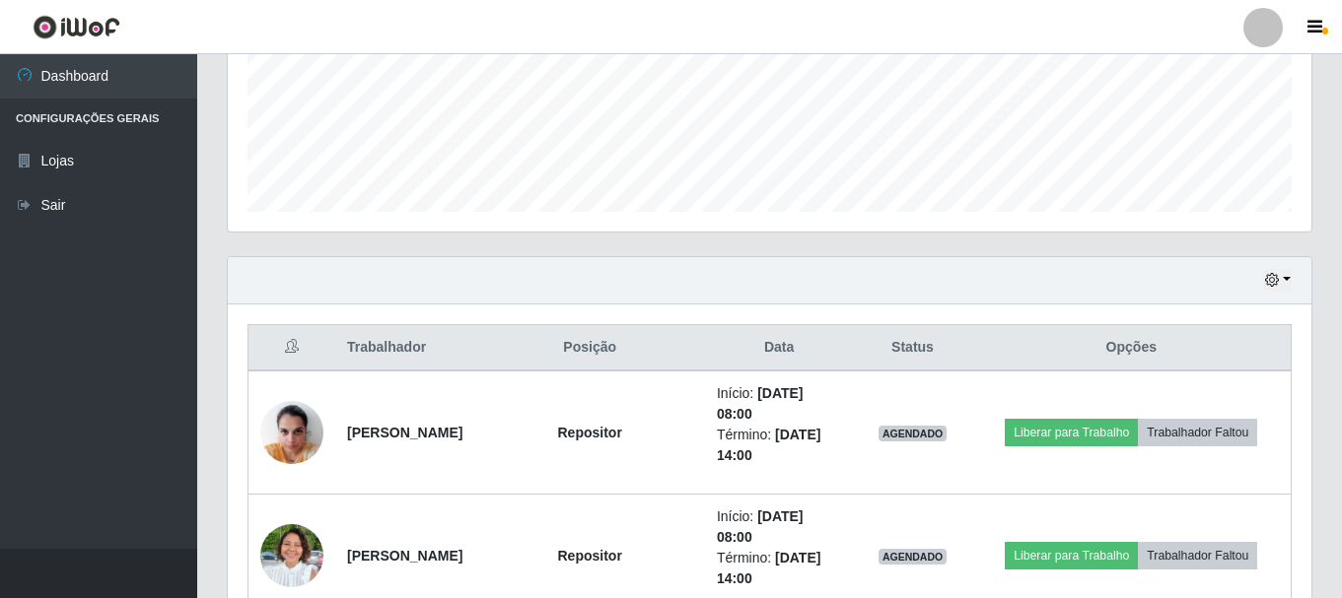
scroll to position [592, 0]
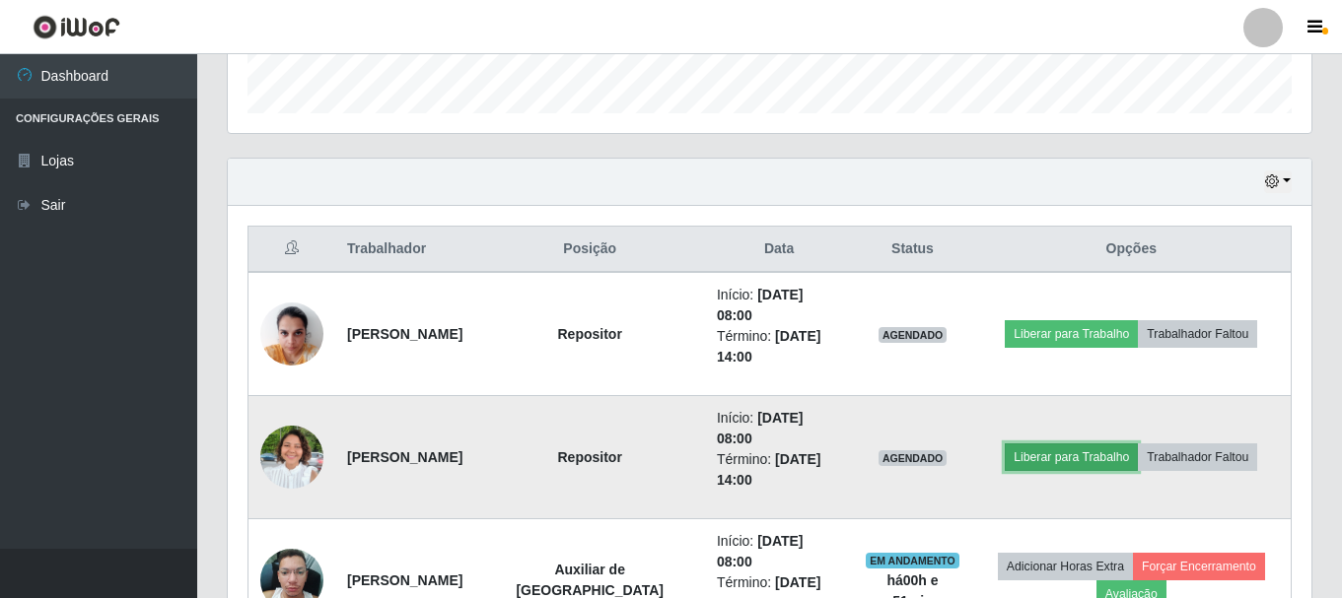
click at [1103, 458] on button "Liberar para Trabalho" at bounding box center [1071, 458] width 133 height 28
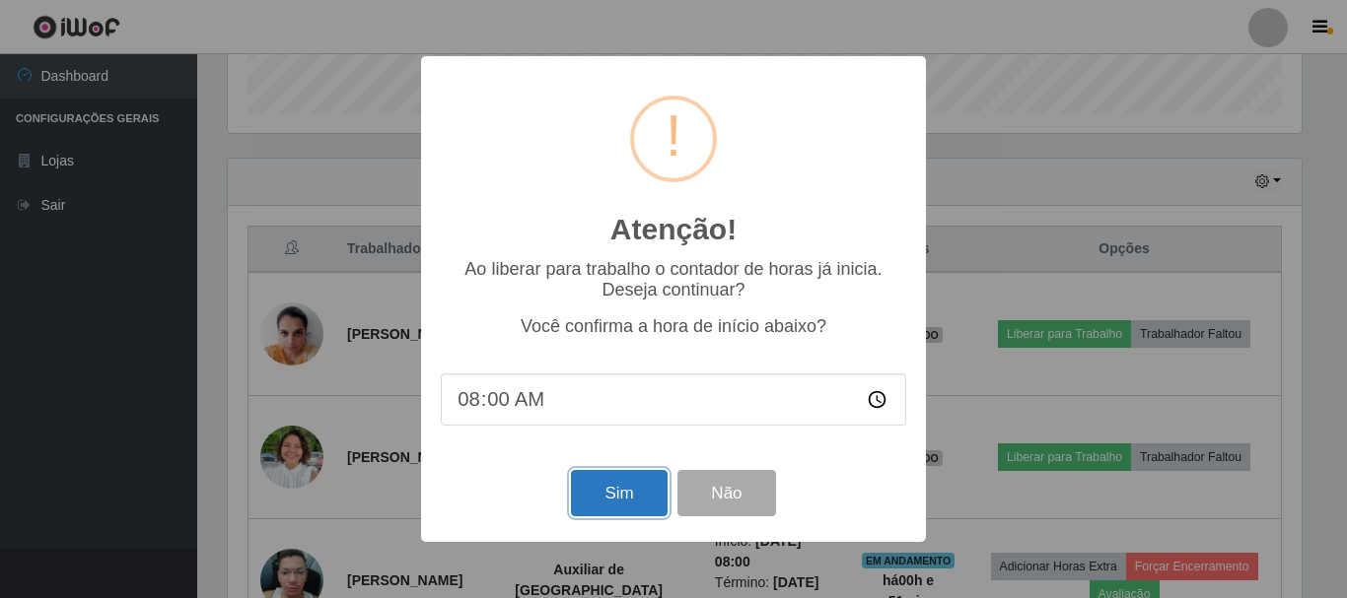
click at [616, 499] on button "Sim" at bounding box center [619, 493] width 96 height 46
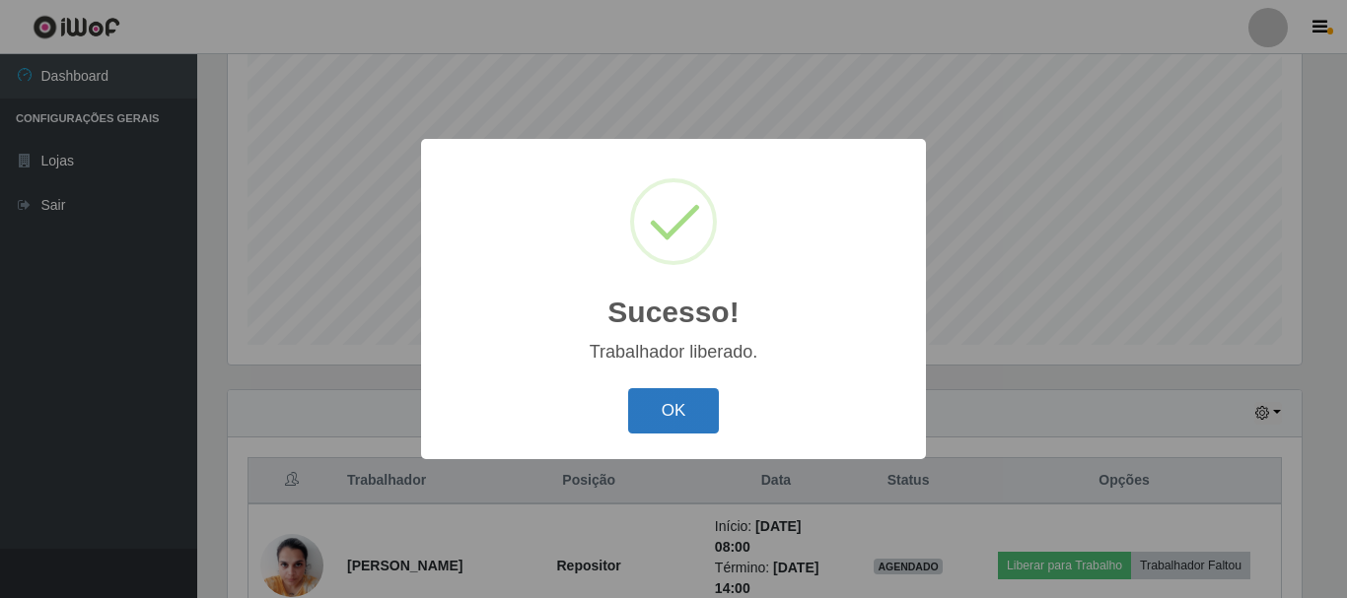
click at [706, 413] on button "OK" at bounding box center [674, 411] width 92 height 46
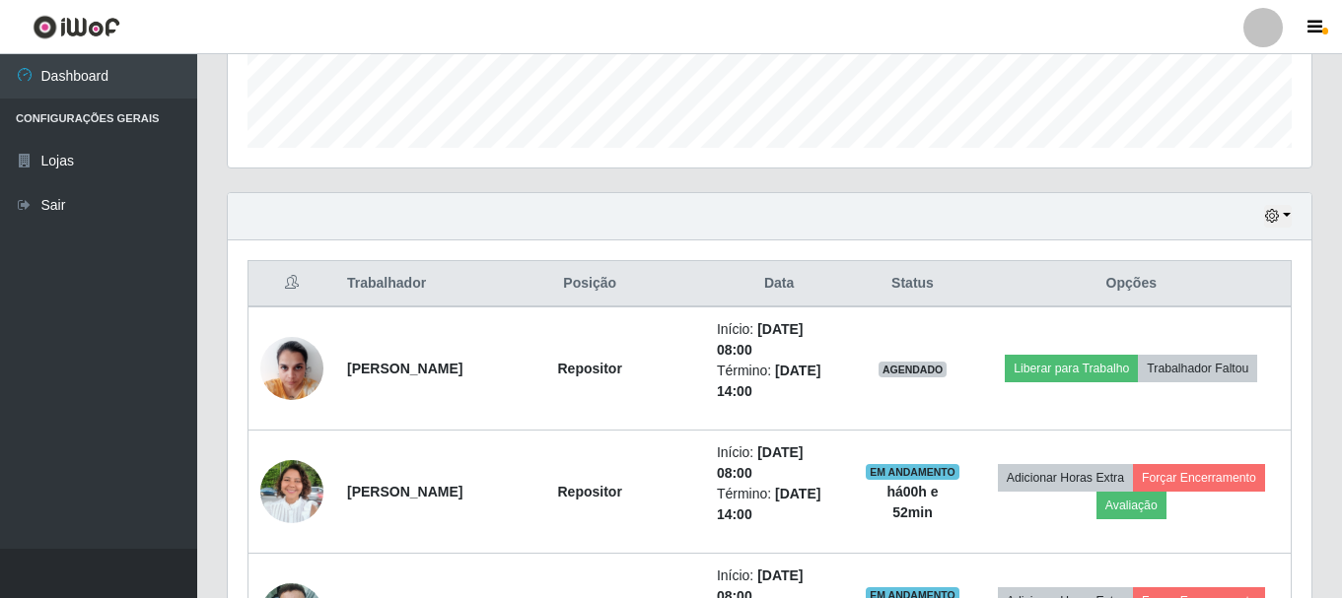
scroll to position [656, 0]
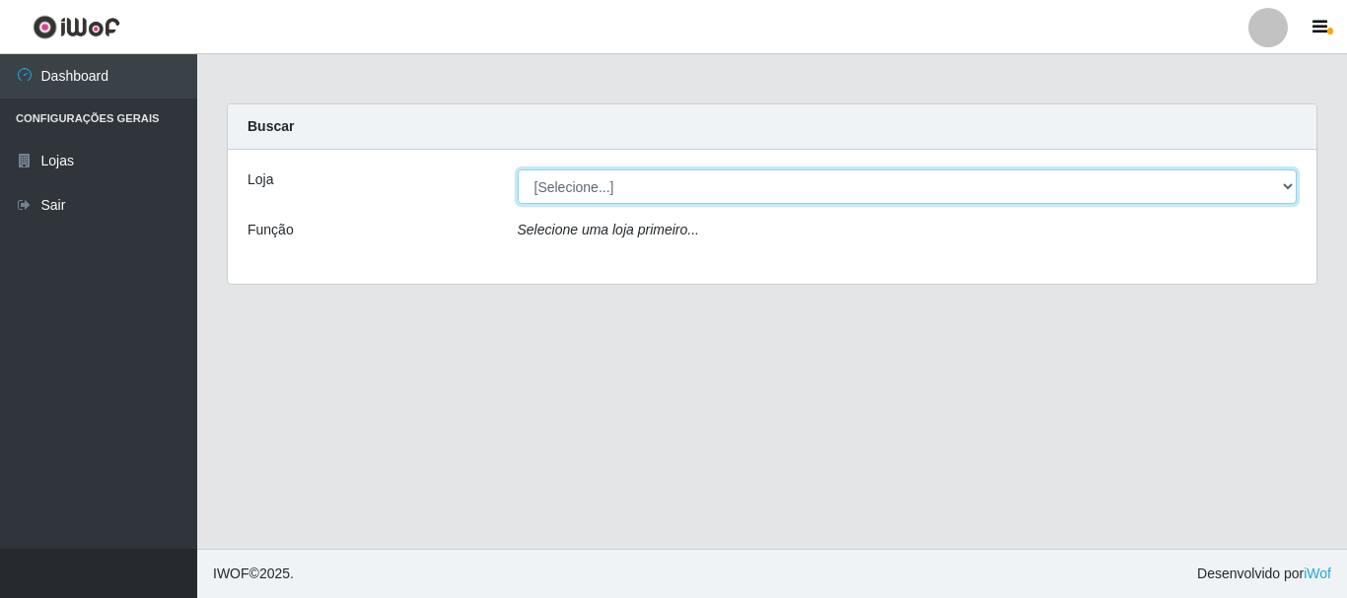
click at [1283, 183] on select "[Selecione...] Casatudo BR" at bounding box center [908, 187] width 780 height 35
select select "197"
click at [518, 170] on select "[Selecione...] Casatudo BR" at bounding box center [908, 187] width 780 height 35
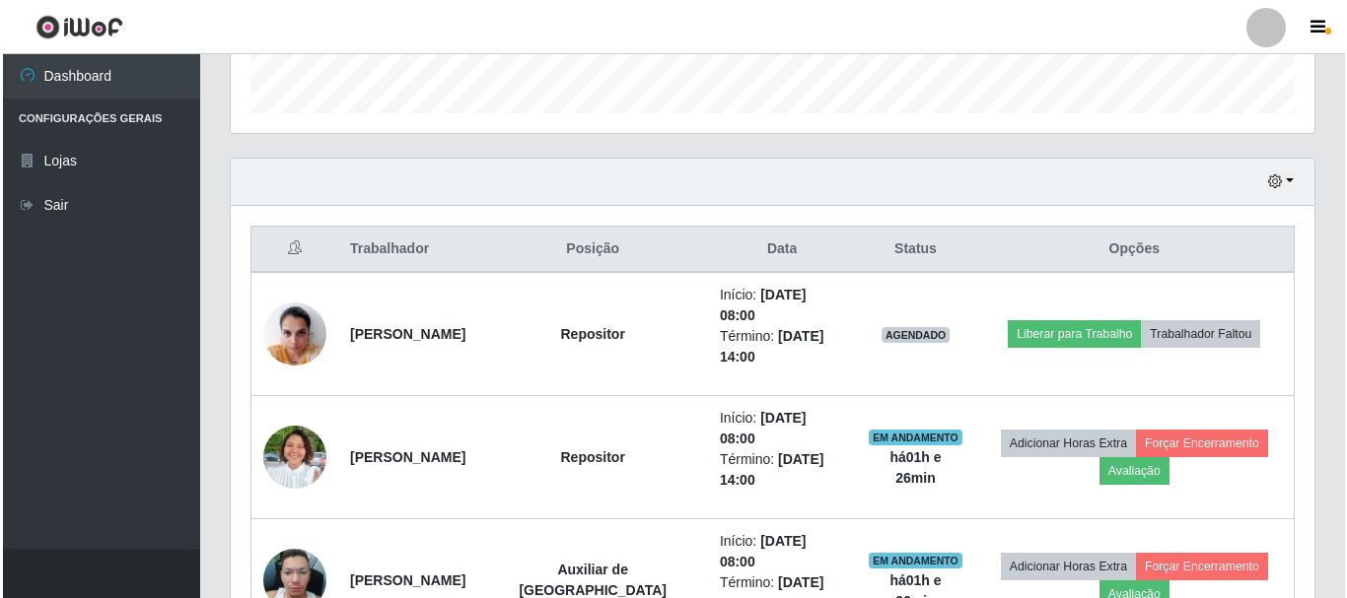
scroll to position [690, 0]
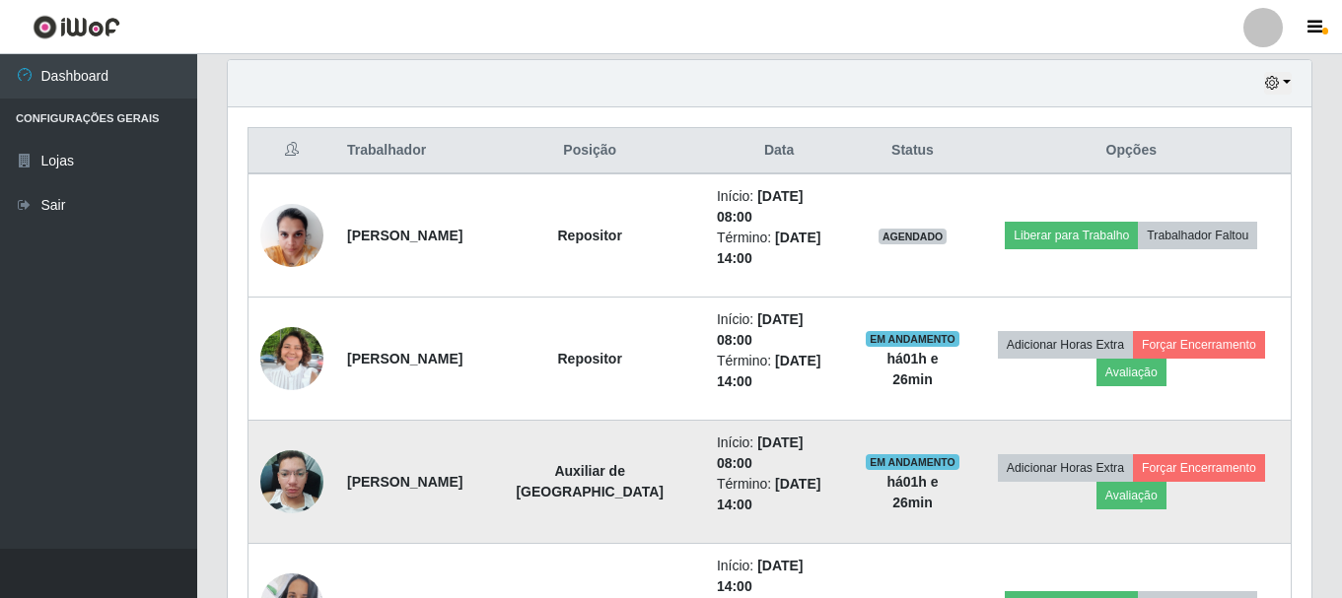
click at [290, 479] on img at bounding box center [291, 482] width 63 height 84
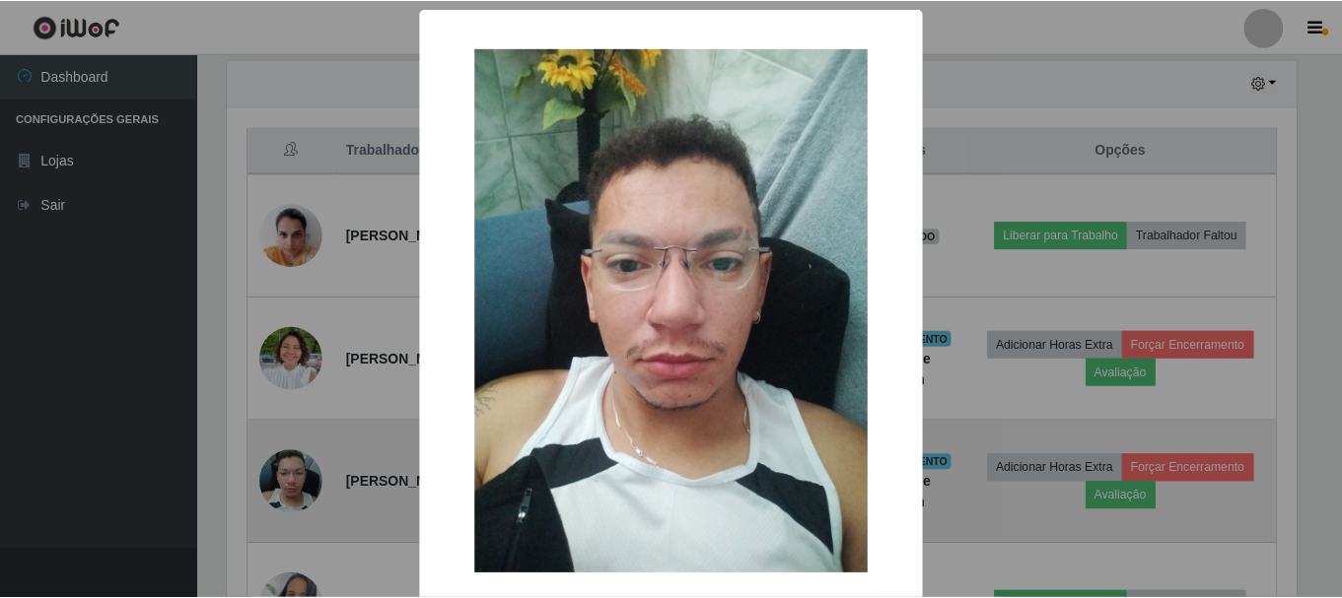
scroll to position [409, 1074]
click at [290, 479] on div "× OK Cancel" at bounding box center [673, 299] width 1347 height 598
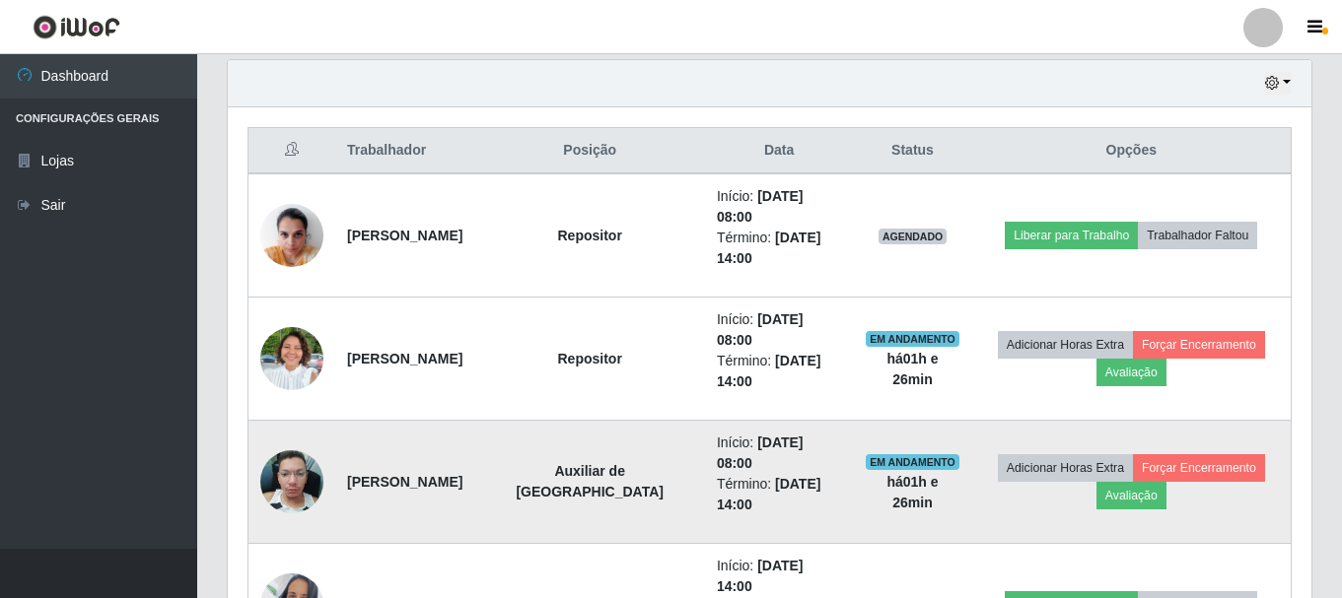
scroll to position [409, 1084]
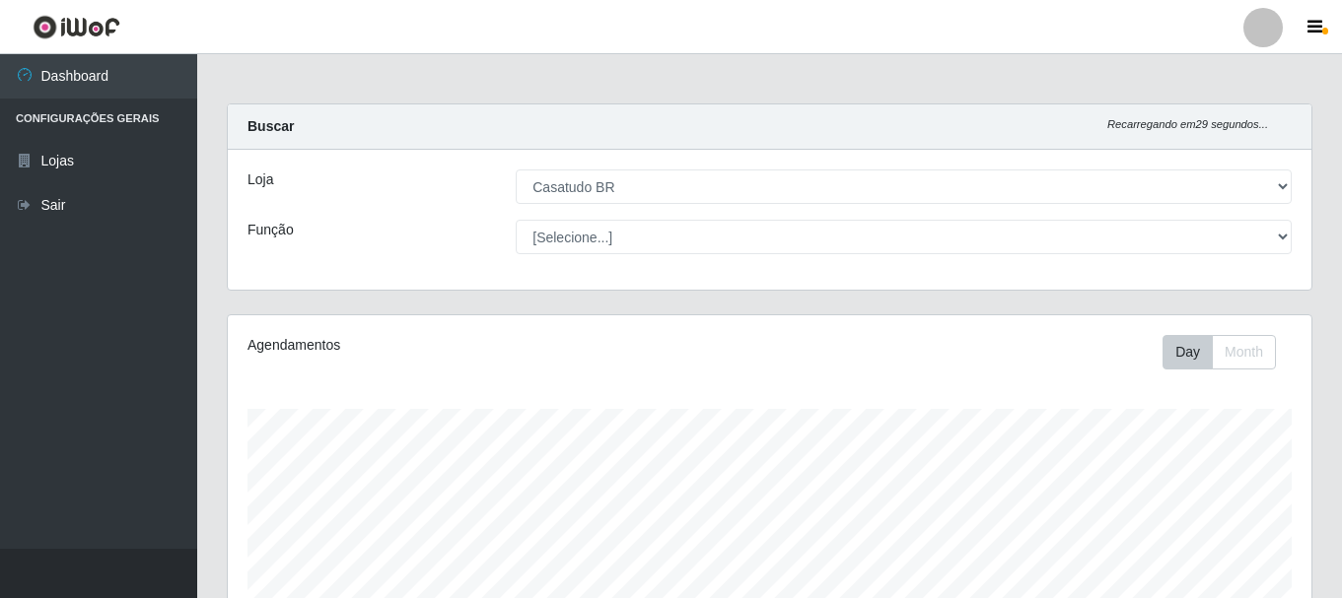
select select "197"
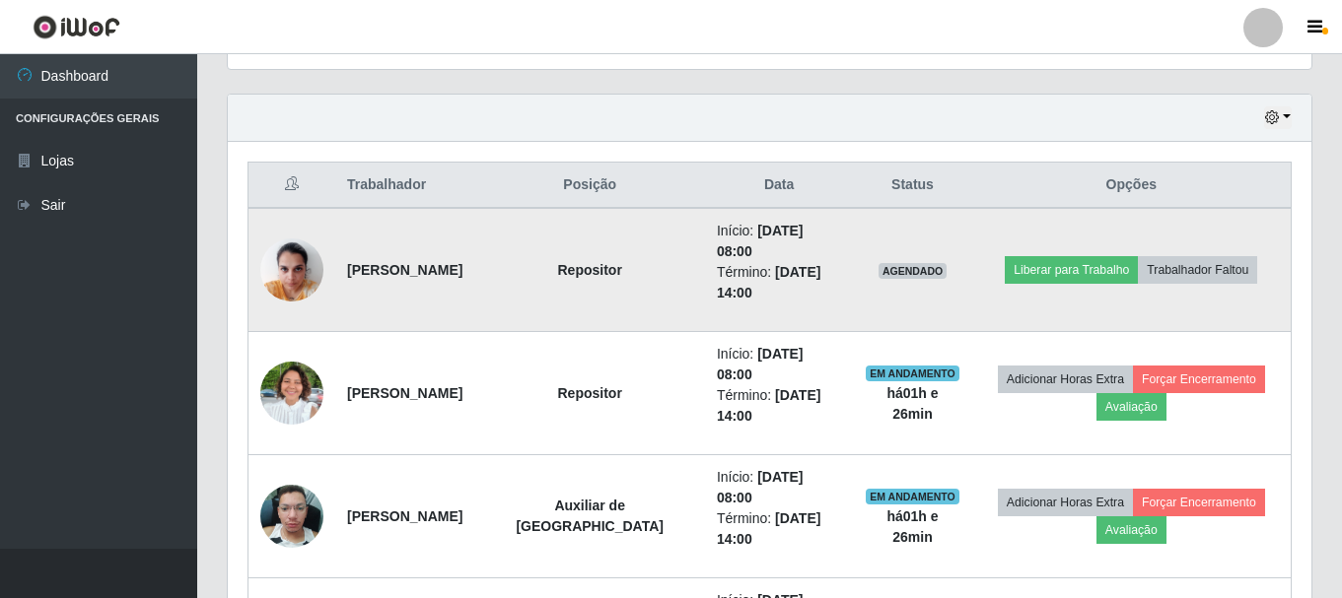
scroll to position [409, 1084]
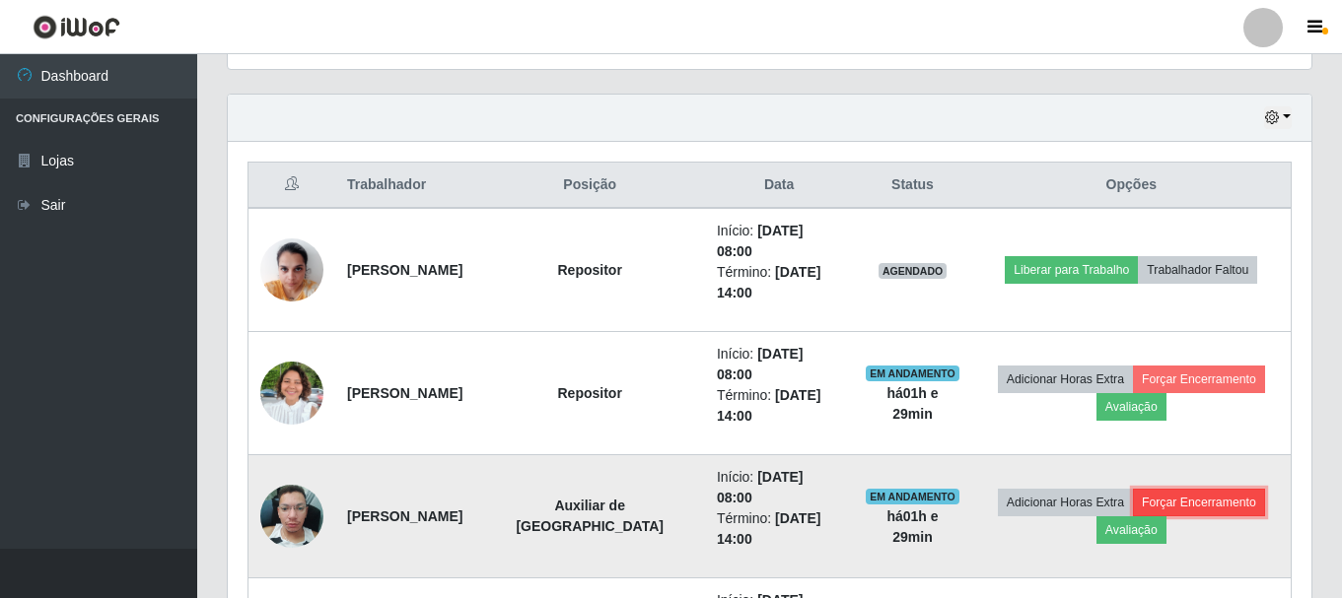
click at [1201, 501] on button "Forçar Encerramento" at bounding box center [1199, 503] width 132 height 28
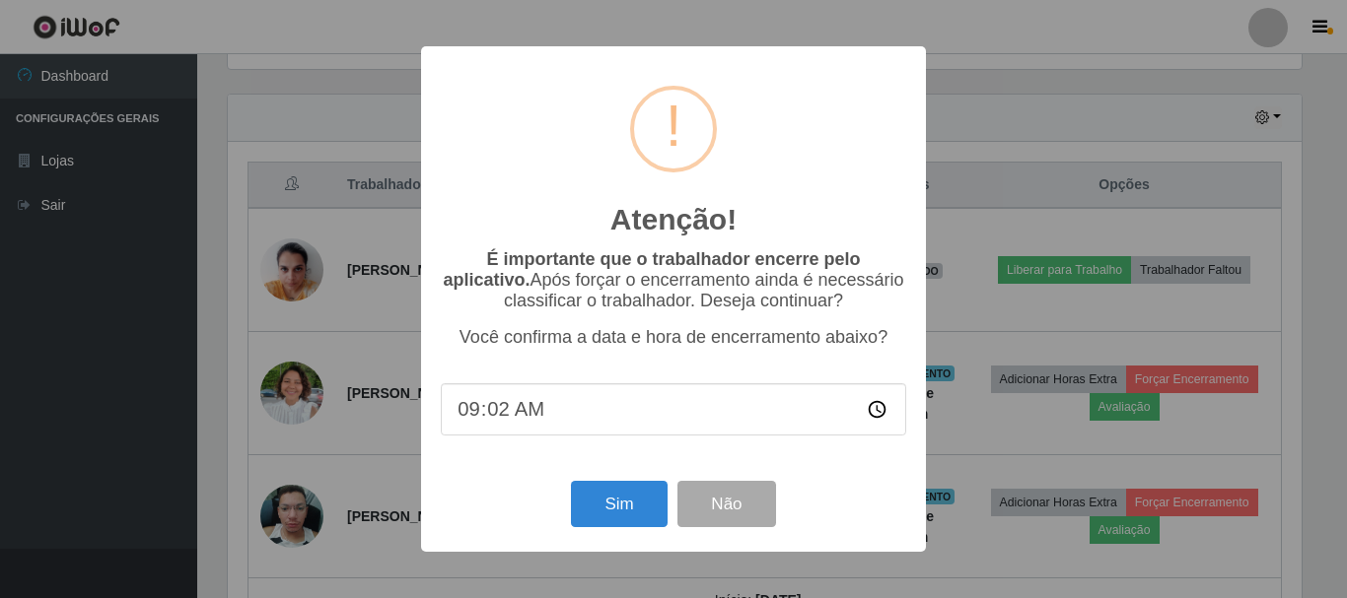
type input "09:29"
click at [627, 515] on button "Sim" at bounding box center [619, 504] width 96 height 46
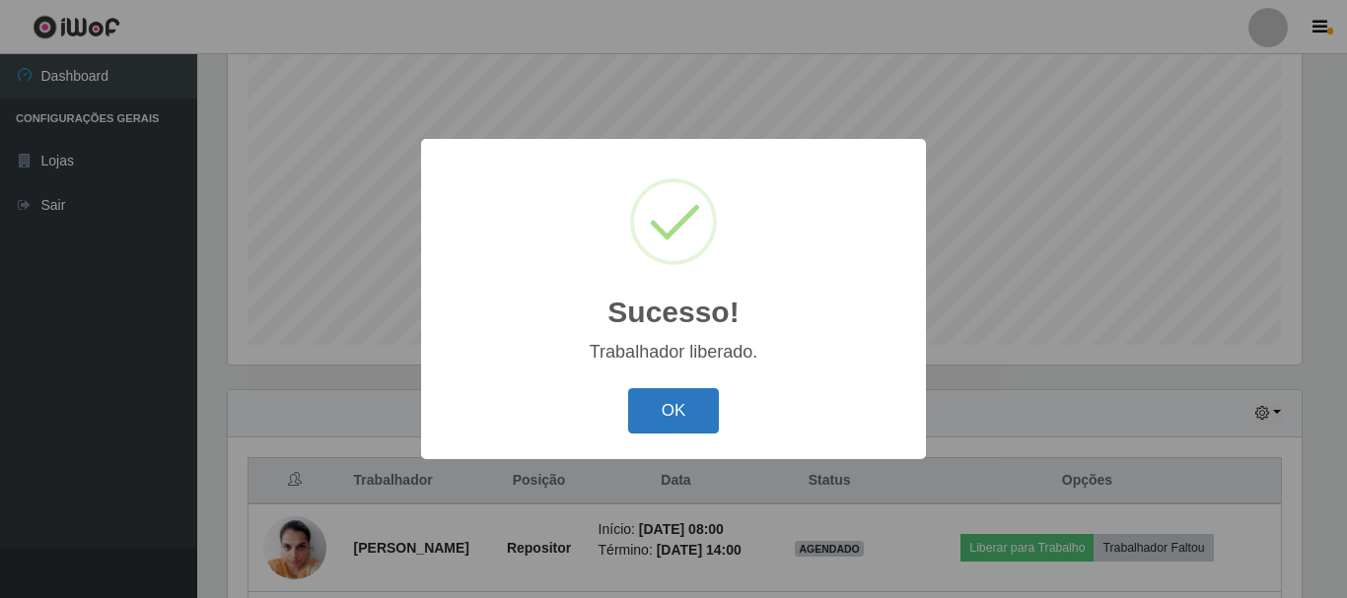
click at [669, 407] on button "OK" at bounding box center [674, 411] width 92 height 46
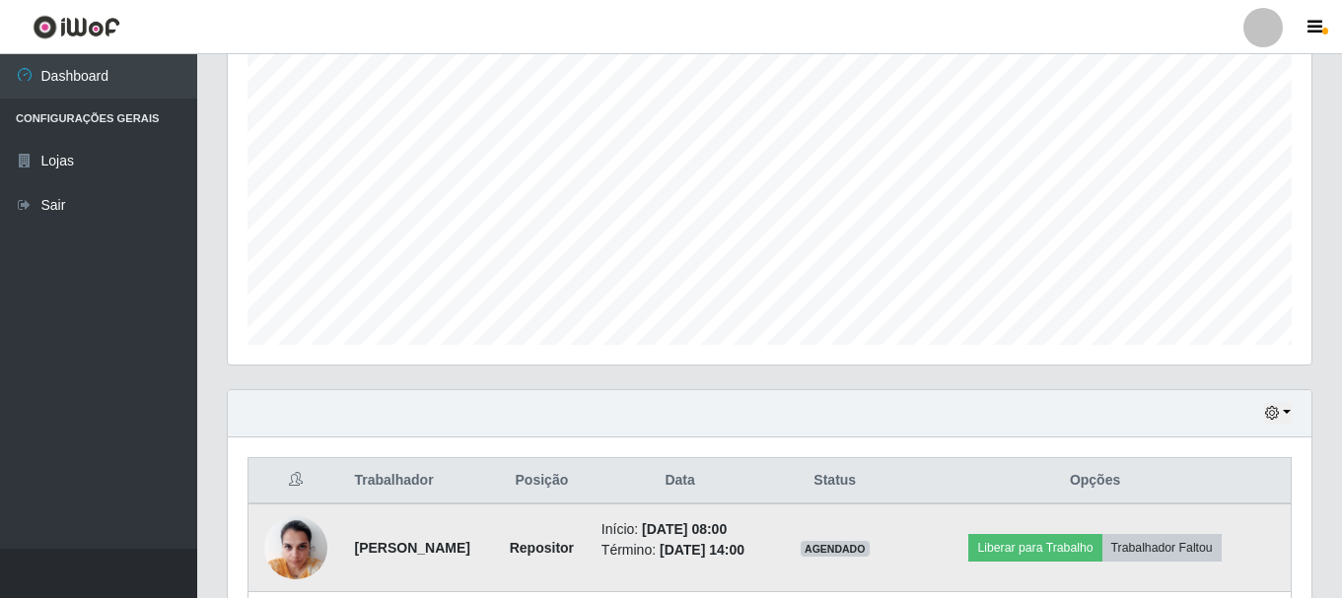
scroll to position [656, 0]
